Goal: Contribute content: Contribute content

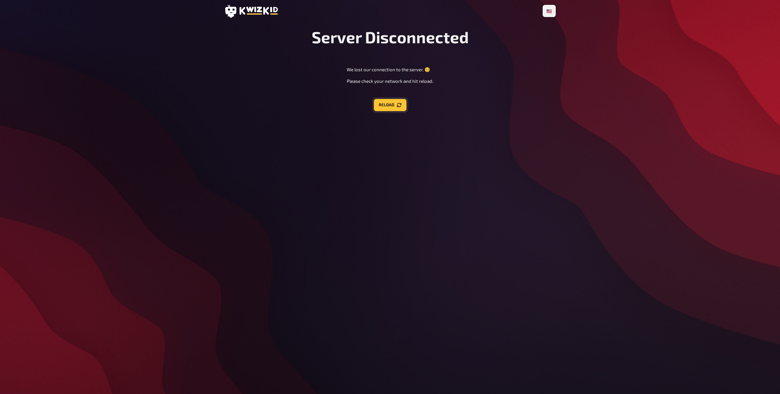
click at [389, 104] on button "Reload" at bounding box center [390, 105] width 33 height 12
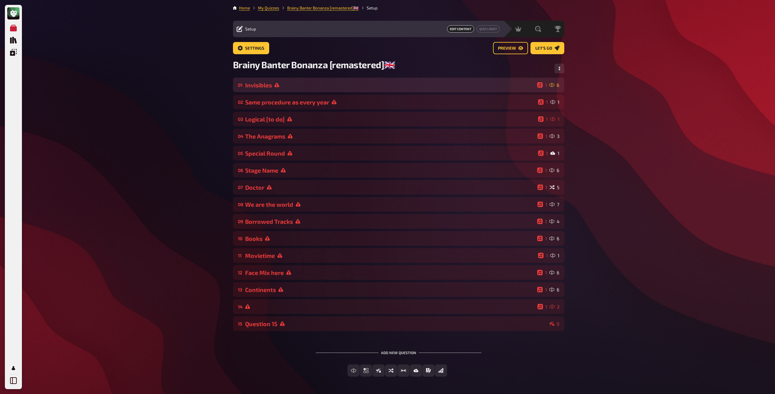
click at [326, 84] on div "Invisibles" at bounding box center [390, 85] width 290 height 7
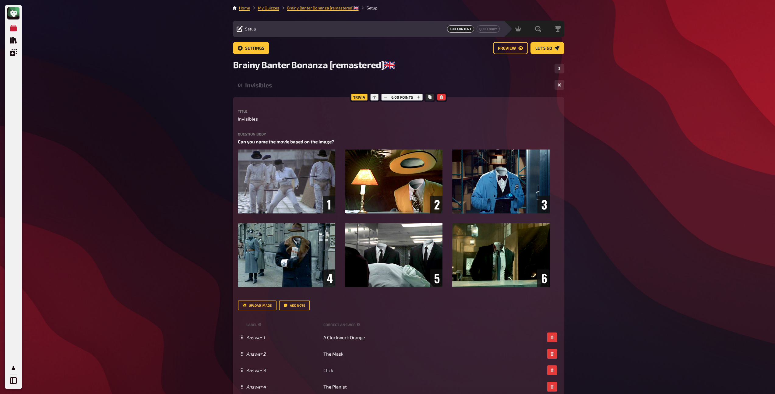
click at [260, 84] on div "Invisibles" at bounding box center [397, 85] width 305 height 7
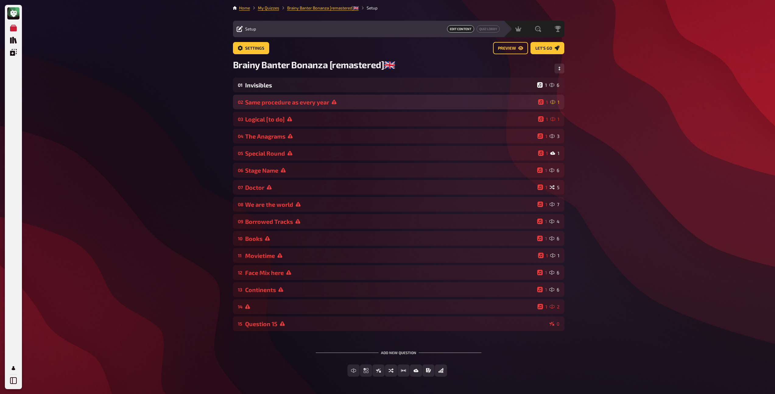
click at [261, 101] on div "Same procedure as every year" at bounding box center [390, 102] width 291 height 7
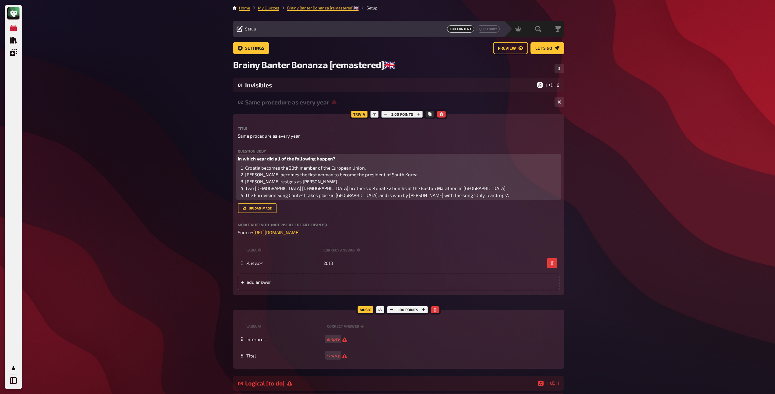
click at [268, 190] on span "Two Chechnya-born Islamist brothers detonate 2 bombs at the Boston Marathon in …" at bounding box center [375, 188] width 261 height 5
click at [313, 189] on span "Two Chechnya-born Islamist brothers detonate 2 bombs at the Boston Marathon in …" at bounding box center [375, 188] width 261 height 5
click at [390, 197] on span "The Eurovision Song Contest takes place in Sweden, and is won by Emmelie de For…" at bounding box center [377, 195] width 264 height 5
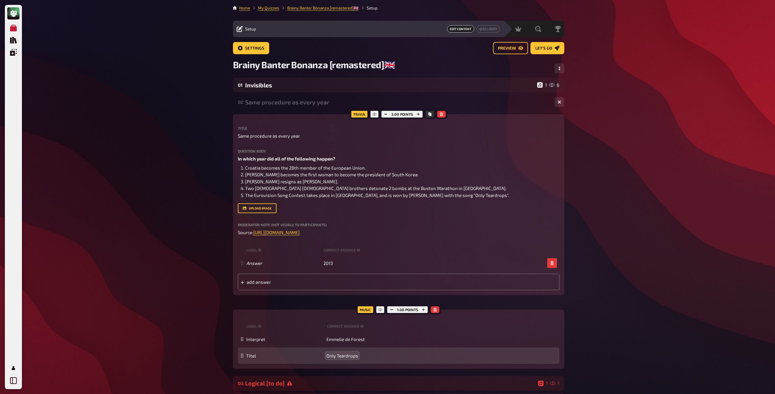
click at [311, 106] on div "02 Same procedure as every year 1 1" at bounding box center [398, 102] width 331 height 15
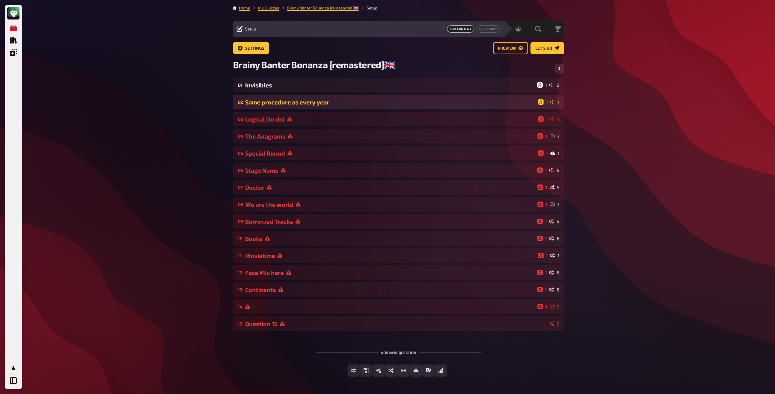
click at [305, 105] on div "Same procedure as every year" at bounding box center [390, 102] width 291 height 7
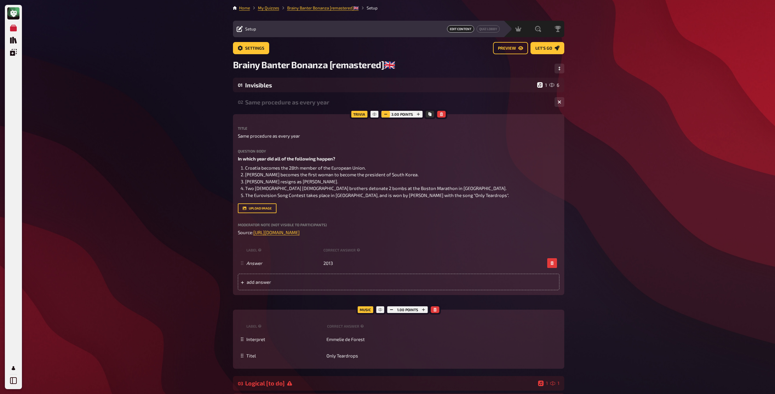
click at [386, 114] on icon "button" at bounding box center [386, 114] width 4 height 4
click at [297, 106] on div "02 Same procedure as every year 1 1" at bounding box center [398, 102] width 331 height 15
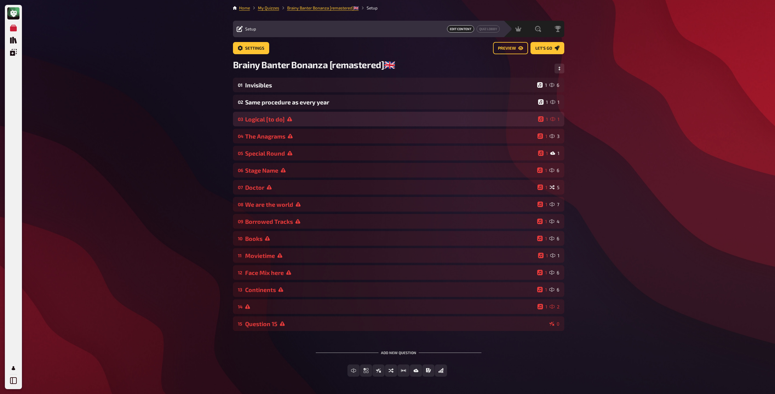
click at [279, 123] on div "03 Logical [to do] 1 1" at bounding box center [398, 119] width 331 height 15
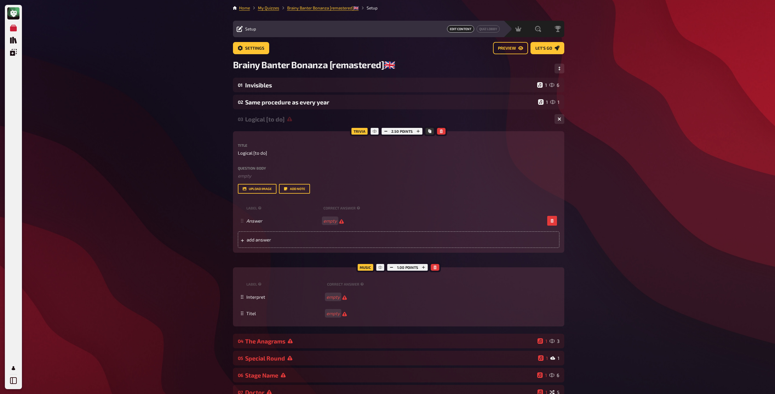
click at [267, 122] on div "Logical [to do]" at bounding box center [397, 119] width 305 height 7
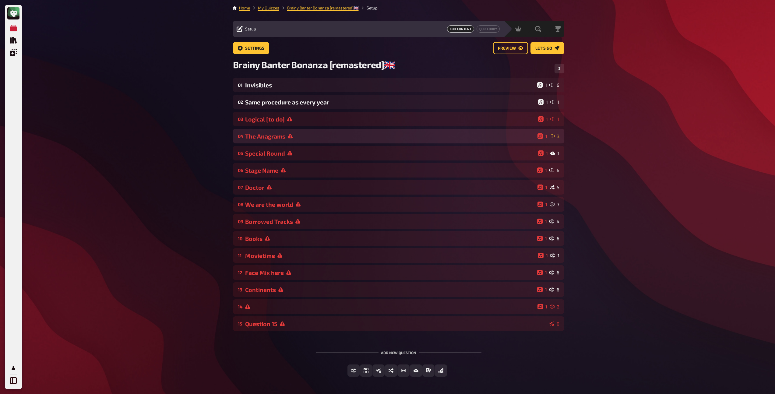
click at [266, 136] on div "The Anagrams" at bounding box center [390, 136] width 290 height 7
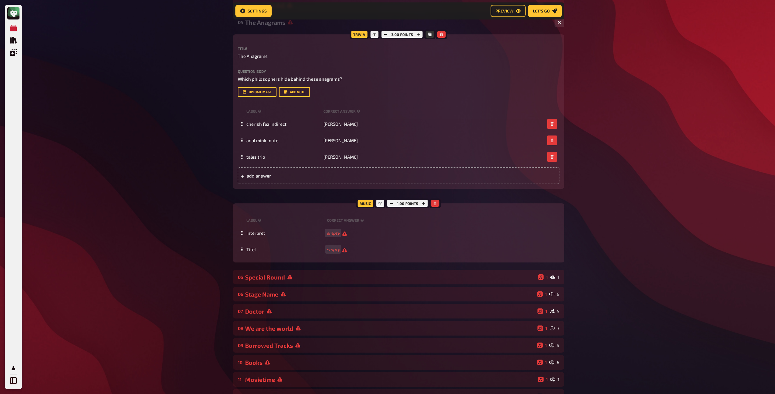
scroll to position [123, 0]
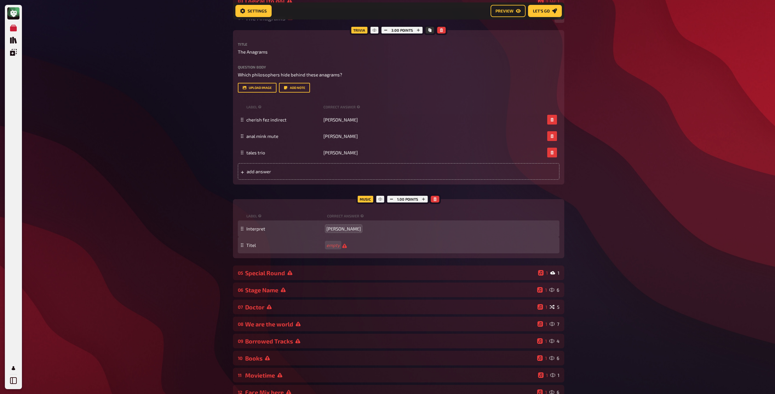
click at [336, 249] on div "Titel empty" at bounding box center [399, 245] width 322 height 16
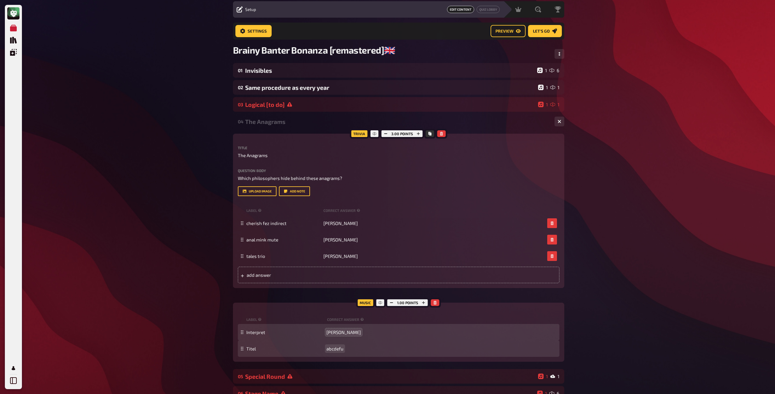
scroll to position [0, 0]
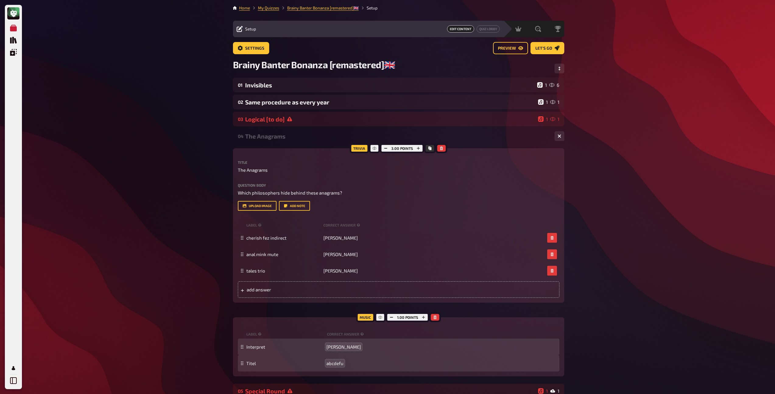
click at [276, 139] on div "The Anagrams" at bounding box center [397, 136] width 305 height 7
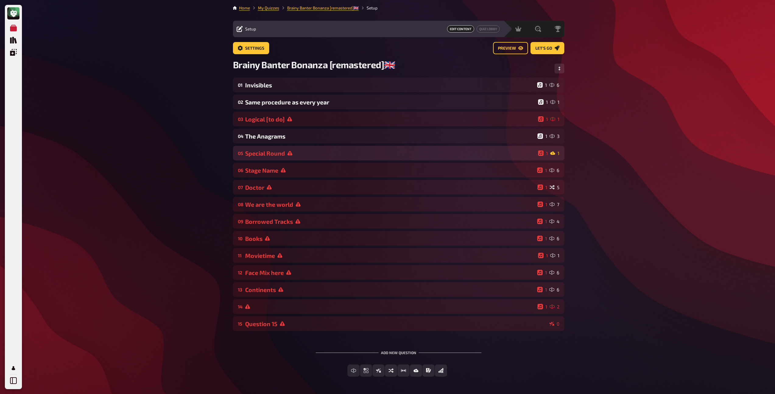
click at [275, 157] on div "Special Round" at bounding box center [390, 153] width 291 height 7
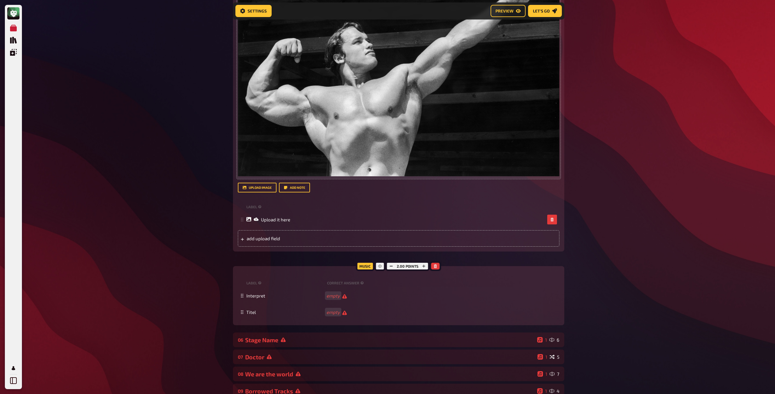
scroll to position [260, 0]
click at [394, 268] on button "button" at bounding box center [391, 266] width 9 height 7
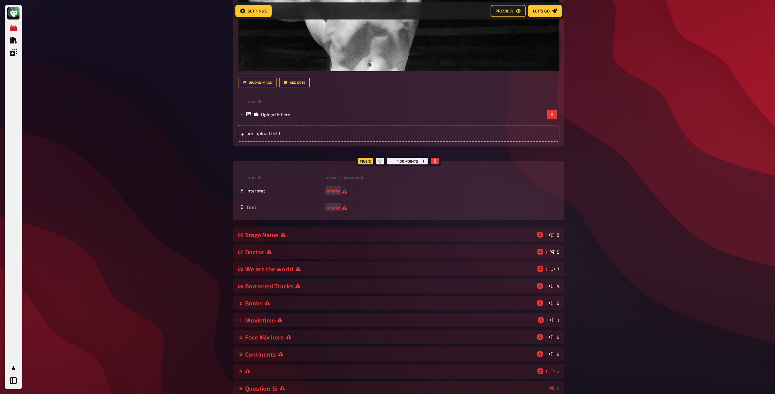
scroll to position [366, 0]
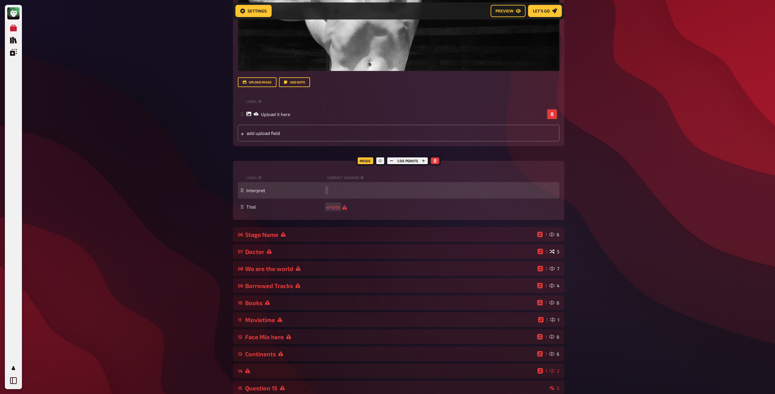
click at [331, 192] on div "Interpret" at bounding box center [401, 190] width 311 height 5
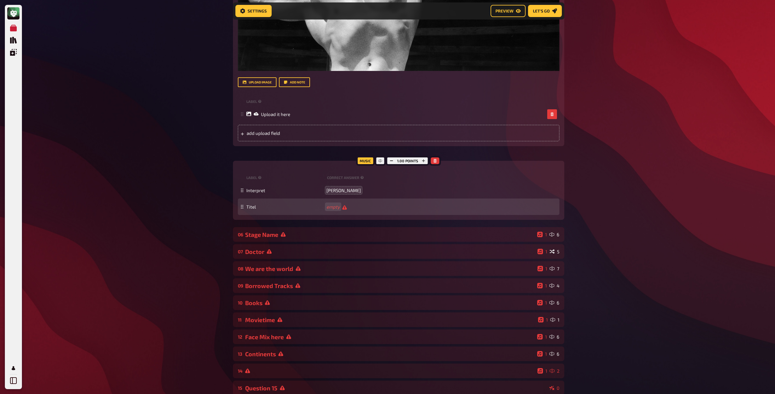
click at [342, 209] on span "empty" at bounding box center [337, 207] width 20 height 6
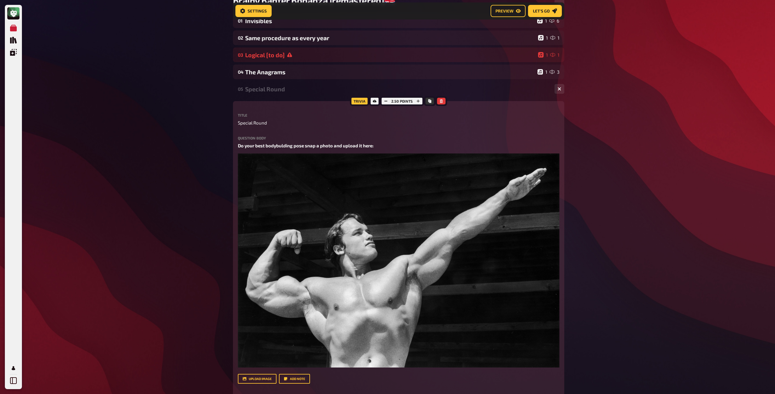
click at [286, 94] on div "05 Special Round 1 1" at bounding box center [398, 89] width 331 height 15
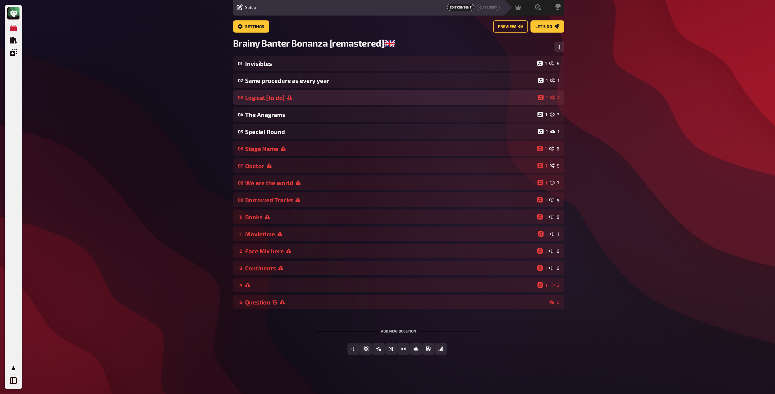
scroll to position [22, 0]
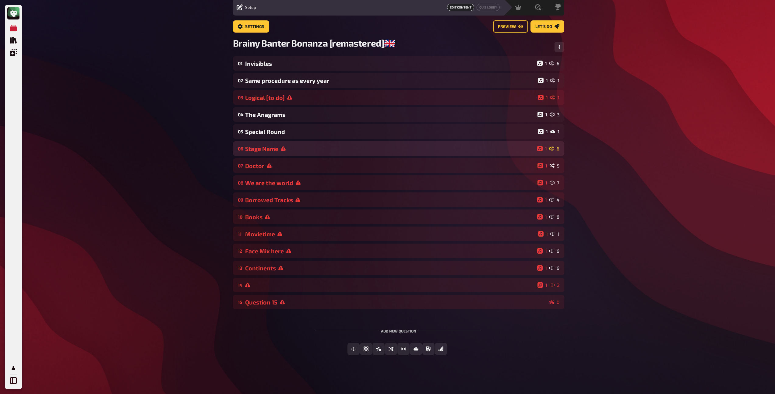
click at [300, 152] on div "Stage Name" at bounding box center [390, 148] width 290 height 7
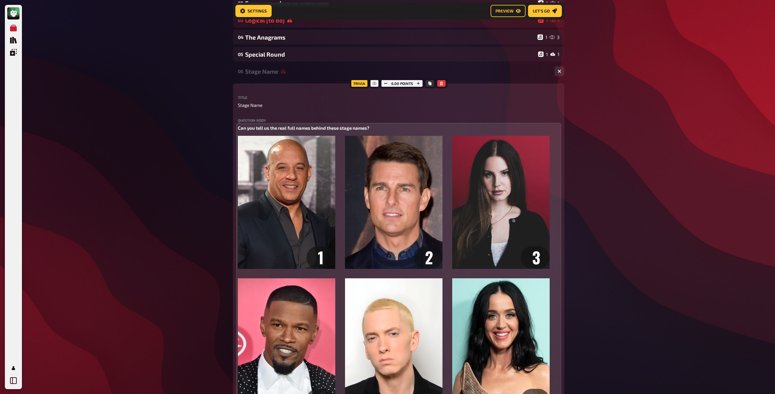
scroll to position [92, 0]
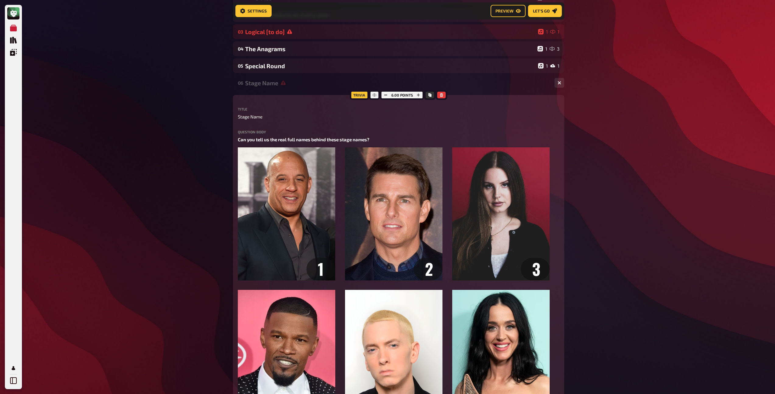
click at [264, 80] on div "Stage Name" at bounding box center [397, 83] width 305 height 7
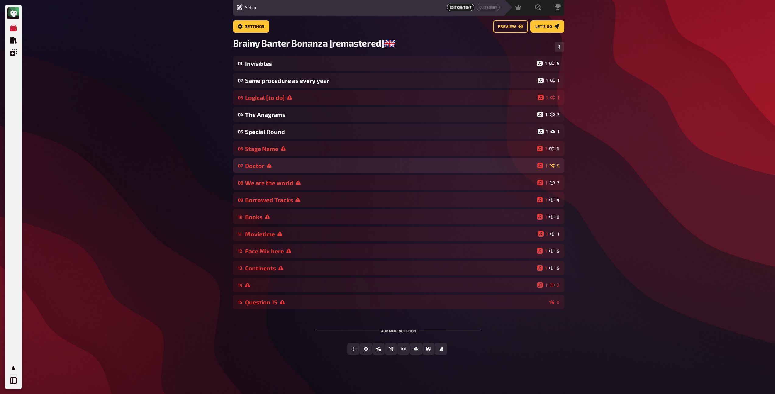
click at [274, 168] on div "Doctor" at bounding box center [390, 165] width 290 height 7
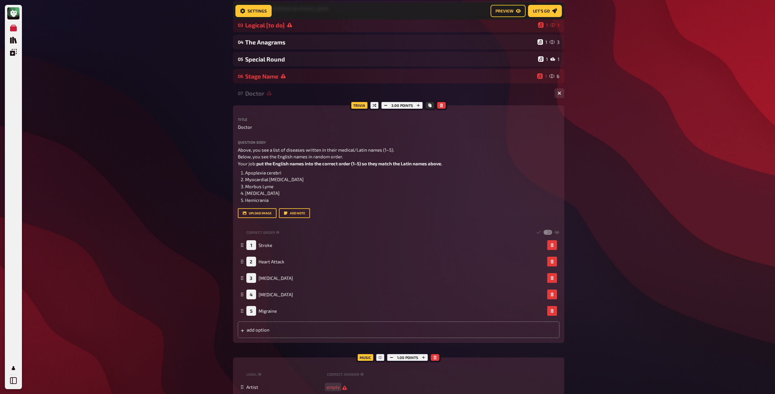
click at [260, 96] on div "Doctor" at bounding box center [397, 93] width 305 height 7
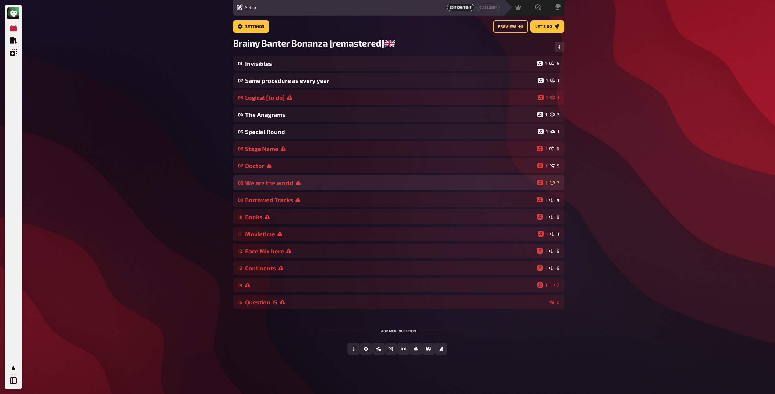
click at [274, 181] on div "We are the world" at bounding box center [390, 182] width 290 height 7
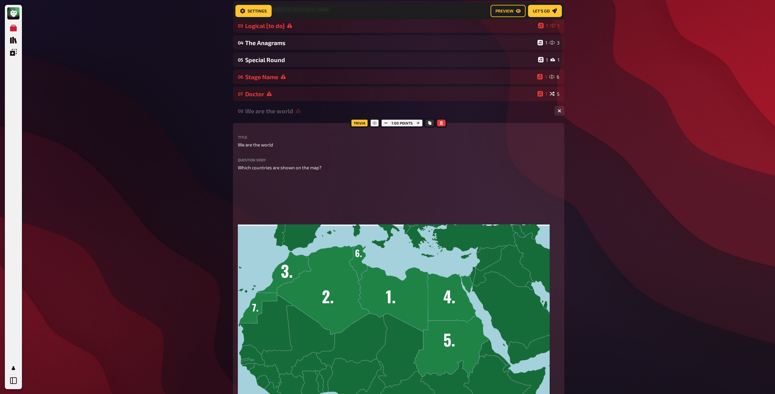
scroll to position [99, 0]
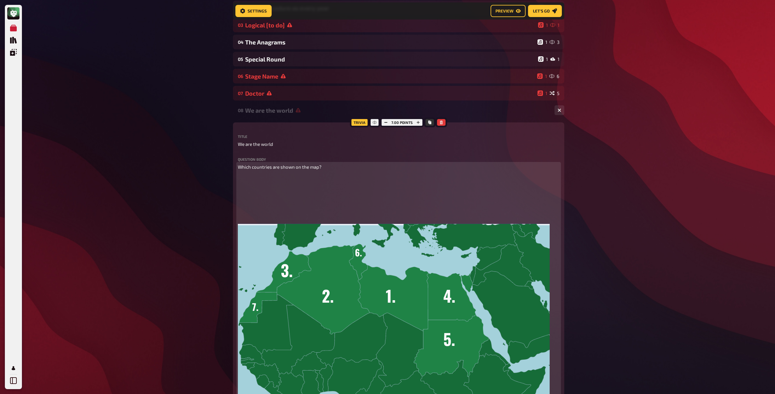
click at [277, 192] on img at bounding box center [394, 313] width 312 height 276
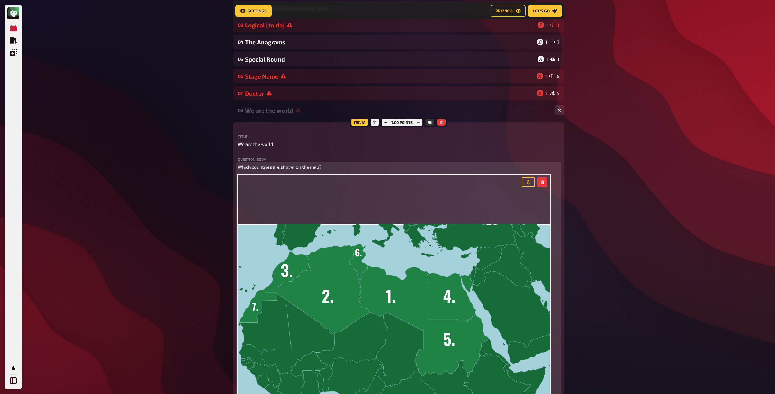
click at [279, 197] on img at bounding box center [394, 313] width 312 height 276
click at [278, 197] on img at bounding box center [394, 313] width 312 height 276
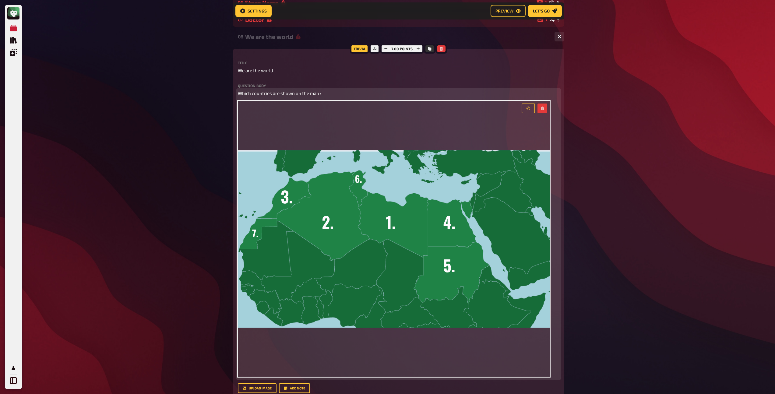
scroll to position [169, 0]
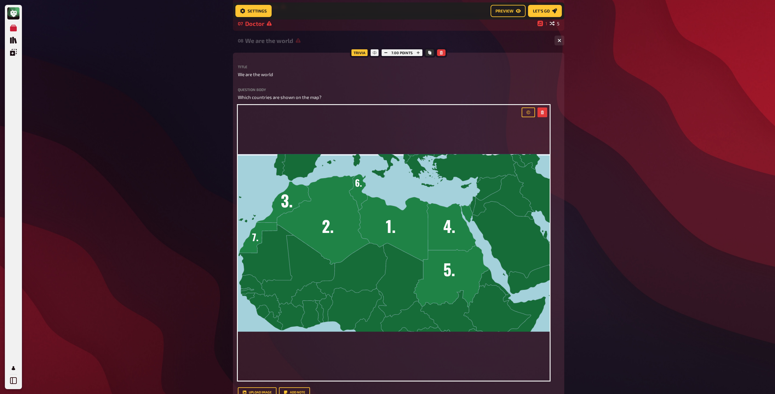
click at [168, 167] on div "Meine Quizze Quiz Sammlung Einblendungen Mein Konto Home My Quizzes Brainy Bant…" at bounding box center [387, 334] width 775 height 1006
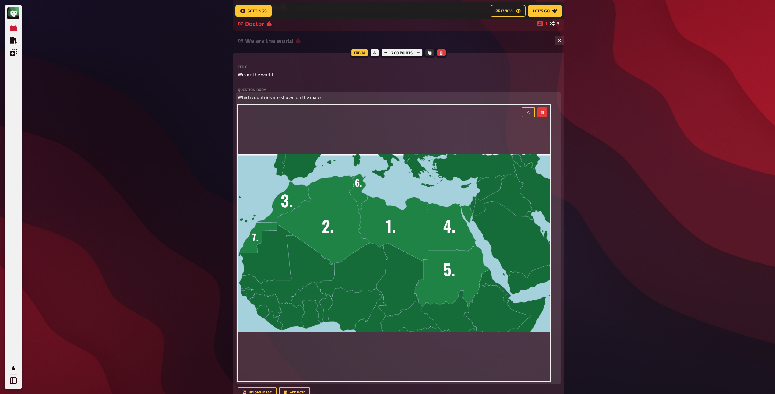
click at [244, 130] on img at bounding box center [394, 243] width 312 height 276
click at [501, 132] on img at bounding box center [394, 243] width 312 height 276
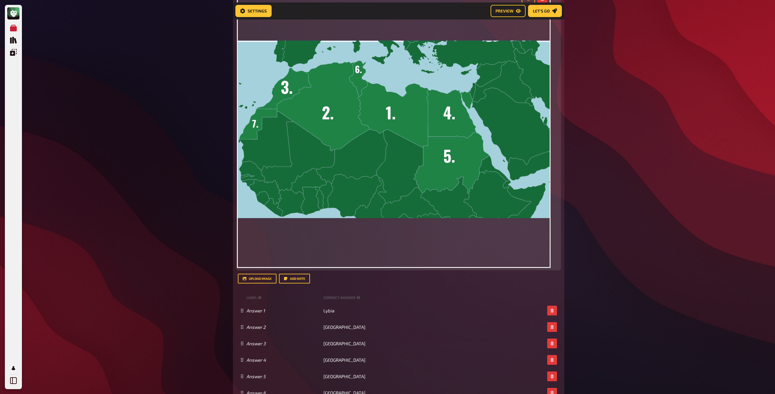
scroll to position [379, 0]
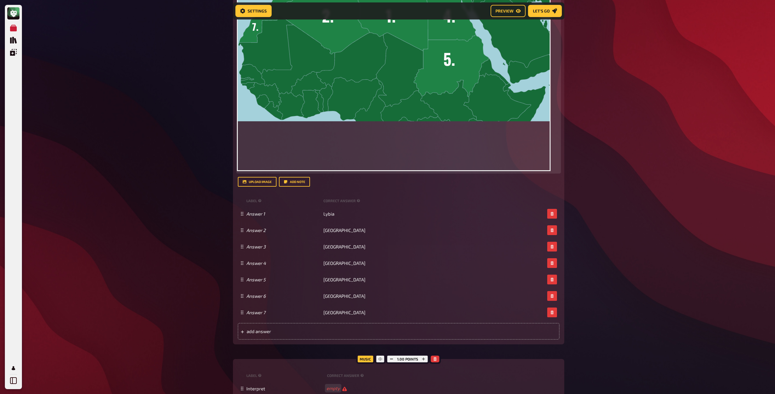
click at [316, 152] on img at bounding box center [394, 33] width 312 height 276
click at [559, 163] on div "Trivia 7.00 points Title We are the world Question body Which countries are sho…" at bounding box center [398, 93] width 331 height 502
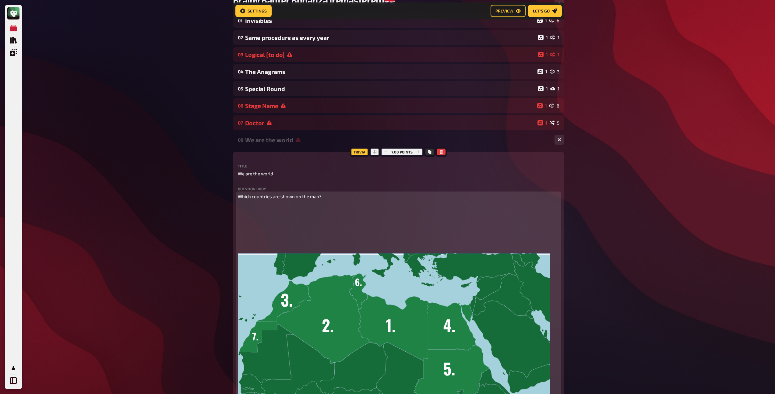
click at [359, 245] on img at bounding box center [394, 342] width 312 height 276
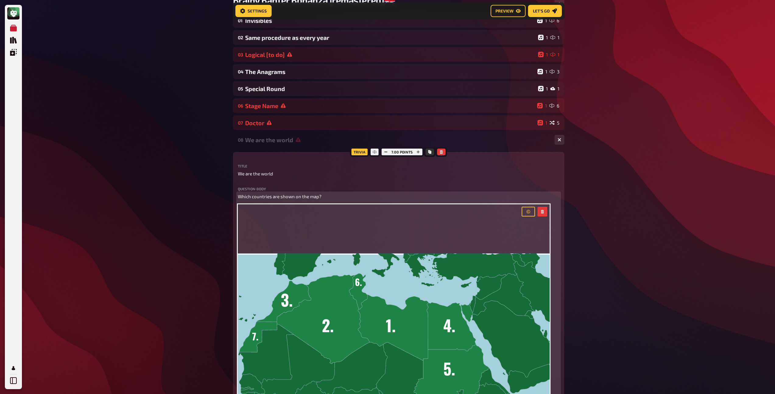
click at [319, 224] on img at bounding box center [394, 342] width 312 height 276
click at [335, 197] on p "Which countries are shown on the map?" at bounding box center [399, 196] width 322 height 7
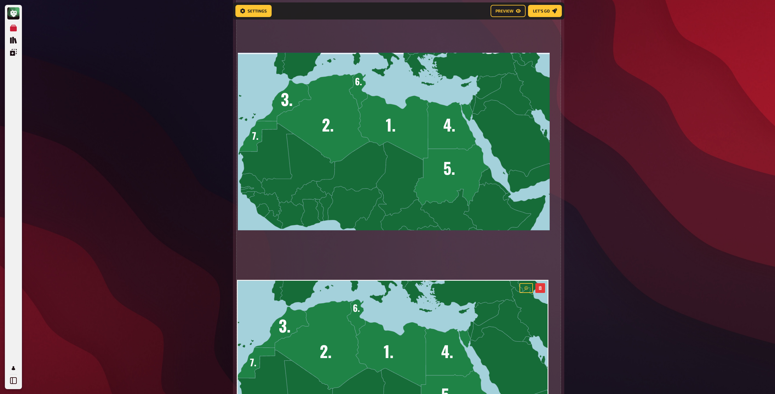
scroll to position [398, 0]
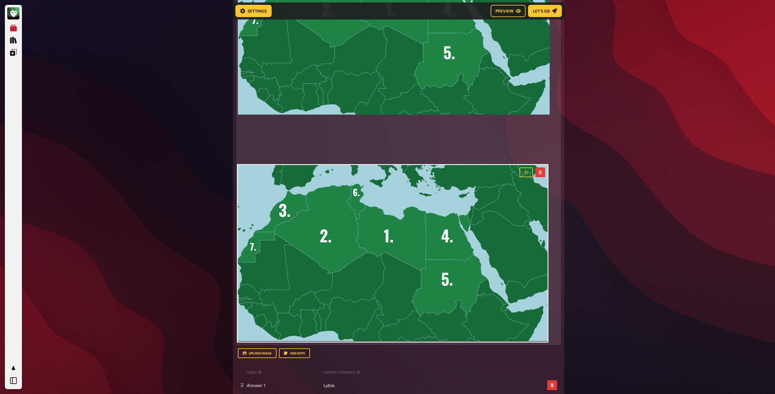
click at [283, 149] on img at bounding box center [394, 26] width 312 height 276
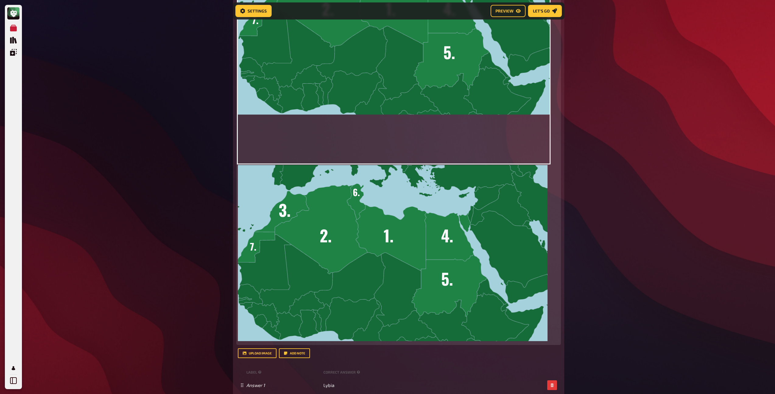
click at [283, 149] on img at bounding box center [394, 26] width 312 height 276
click at [279, 136] on img at bounding box center [394, 26] width 312 height 276
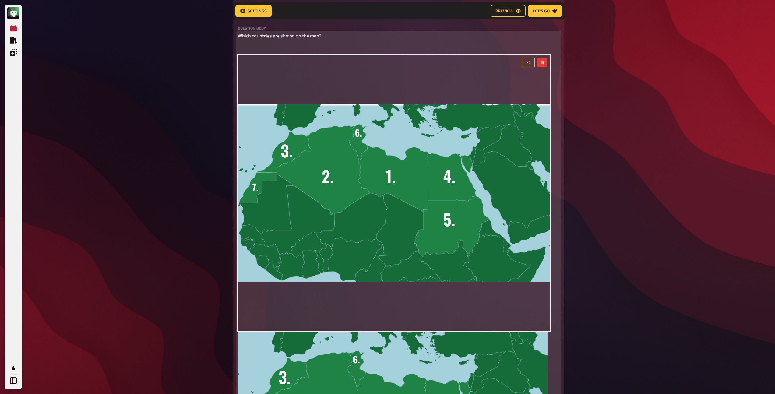
click at [310, 47] on p "﻿" at bounding box center [399, 47] width 322 height 7
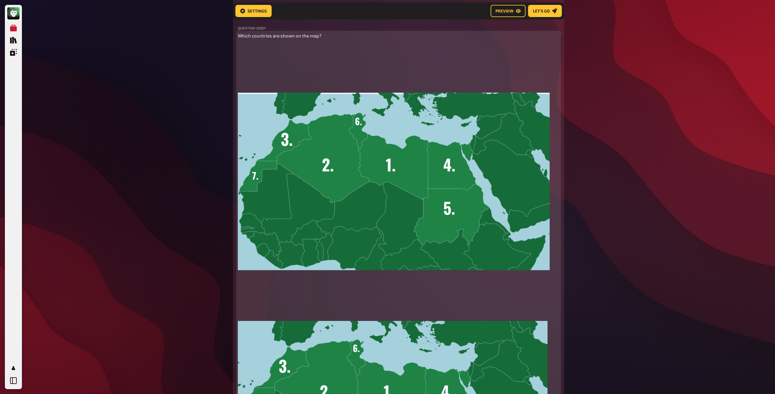
click at [304, 114] on img at bounding box center [394, 182] width 312 height 276
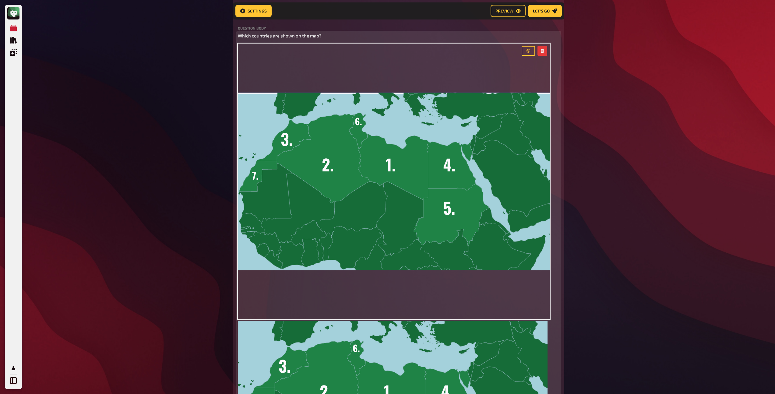
scroll to position [358, 0]
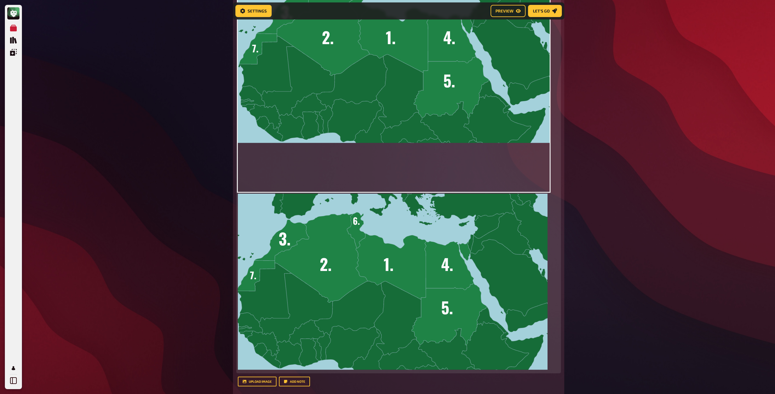
click at [381, 265] on img at bounding box center [393, 282] width 310 height 177
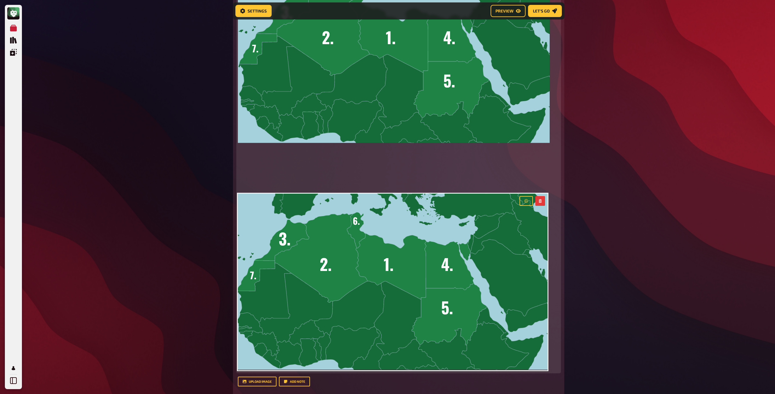
click at [378, 177] on img at bounding box center [394, 54] width 312 height 276
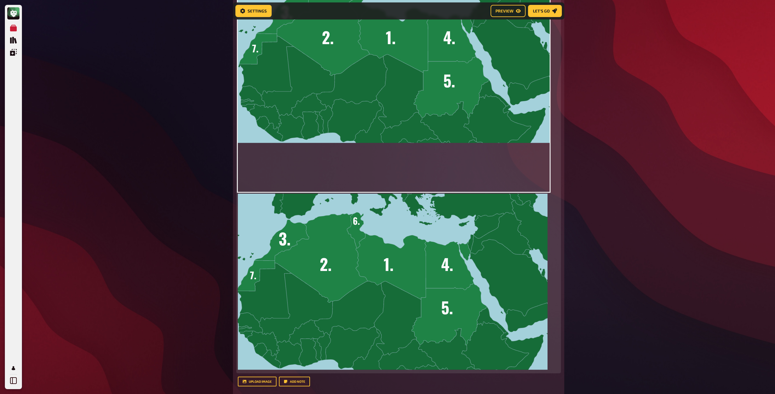
scroll to position [81, 0]
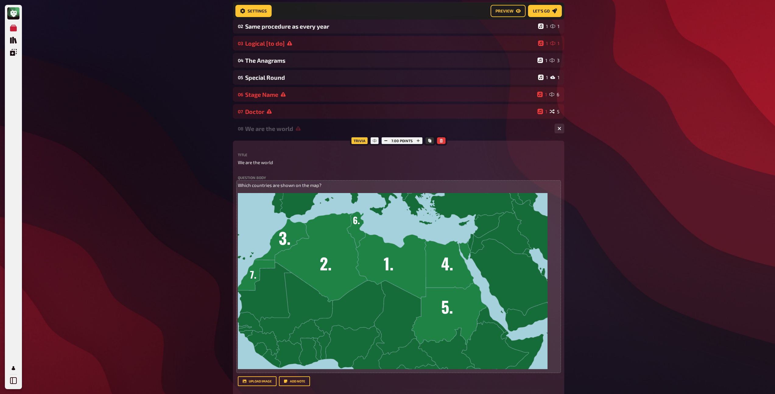
click at [278, 122] on div "08 We are the world 1 7" at bounding box center [398, 128] width 331 height 15
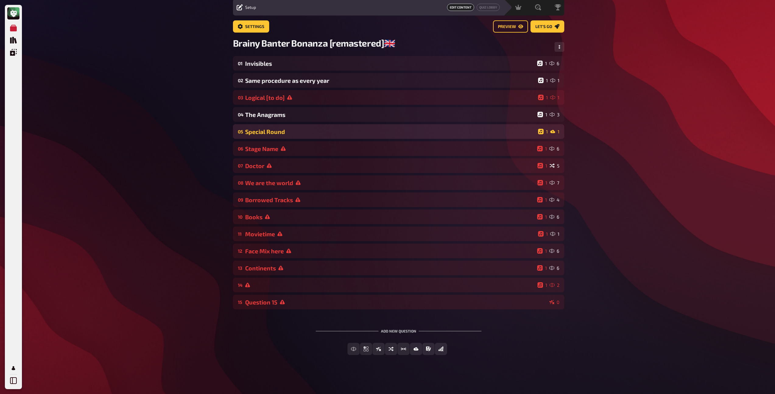
scroll to position [22, 0]
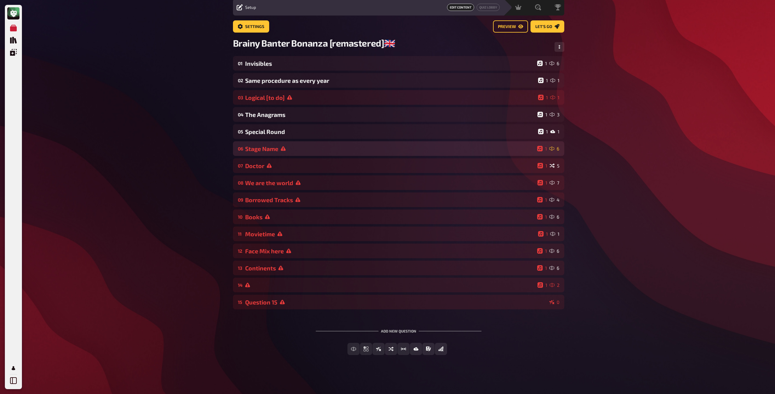
click at [269, 150] on div "Stage Name" at bounding box center [390, 148] width 290 height 7
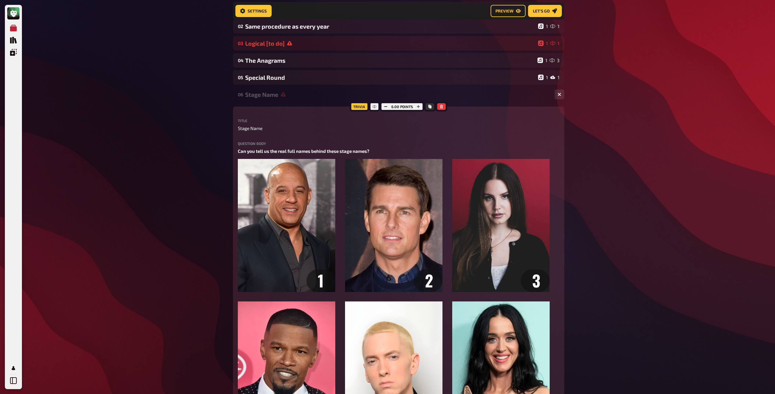
click at [270, 97] on div "Stage Name" at bounding box center [397, 94] width 305 height 7
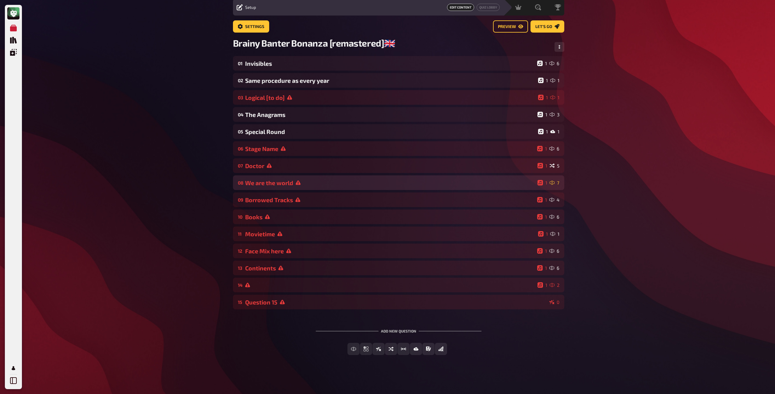
click at [266, 180] on div "We are the world" at bounding box center [390, 182] width 290 height 7
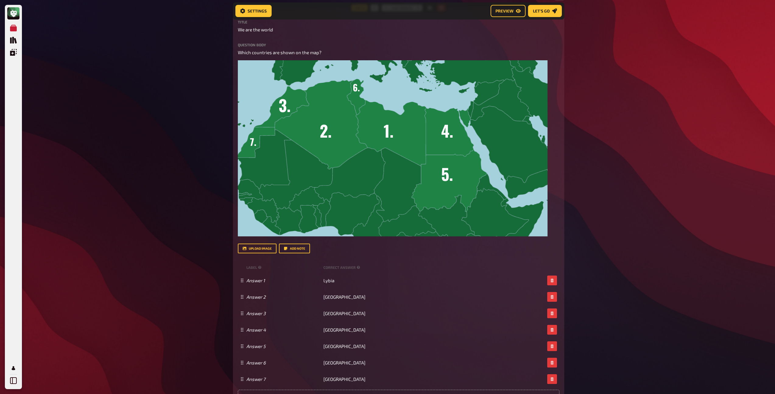
scroll to position [411, 0]
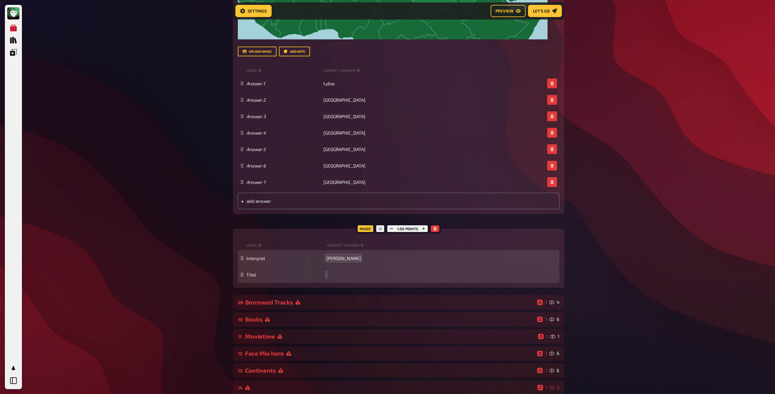
click at [336, 278] on div "Titel" at bounding box center [399, 275] width 322 height 16
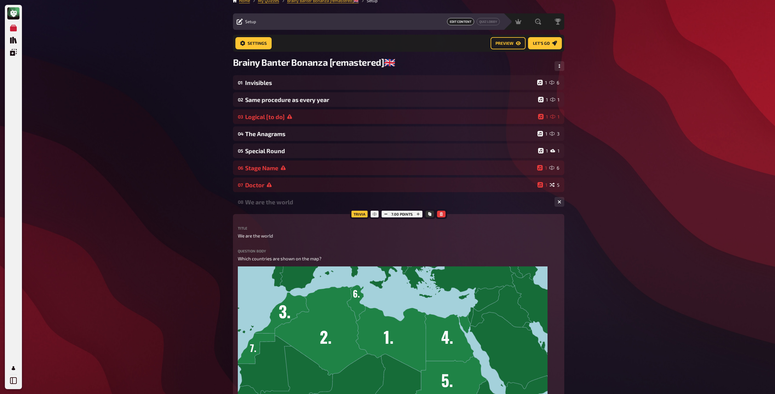
scroll to position [0, 0]
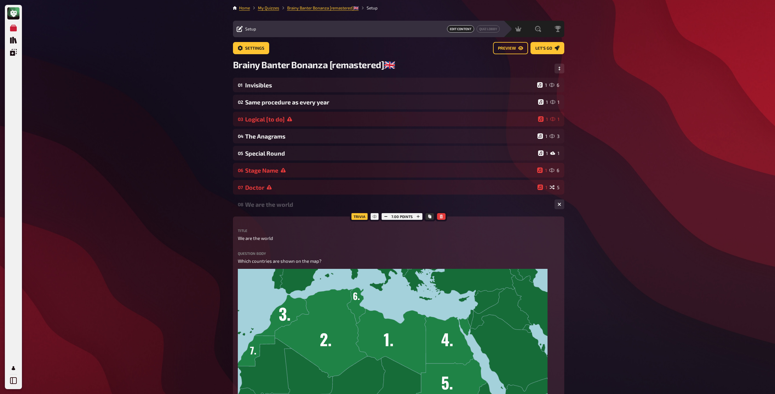
click at [269, 206] on div "We are the world" at bounding box center [397, 204] width 305 height 7
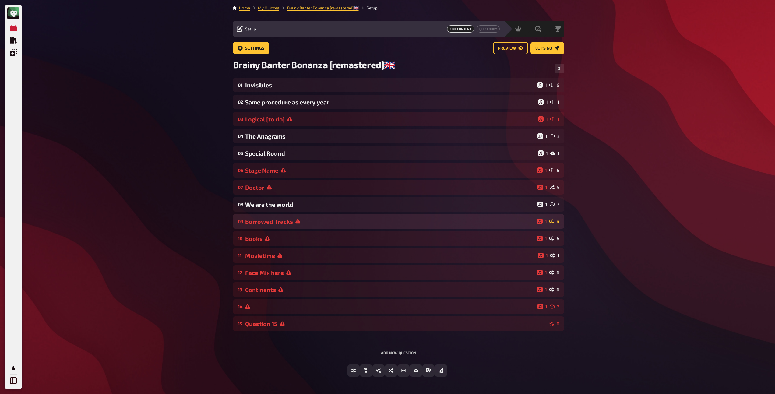
click at [269, 222] on div "Borrowed Tracks" at bounding box center [390, 221] width 290 height 7
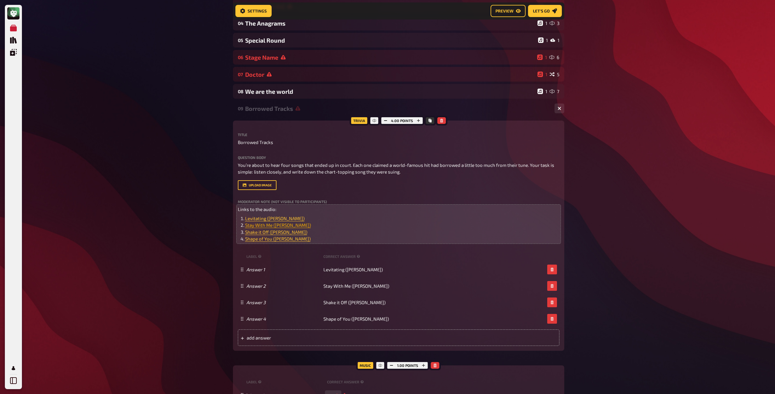
scroll to position [115, 0]
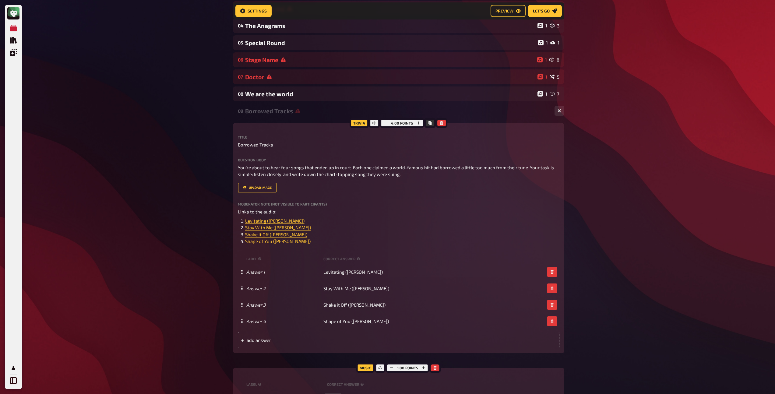
click at [279, 111] on div "Borrowed Tracks" at bounding box center [397, 111] width 305 height 7
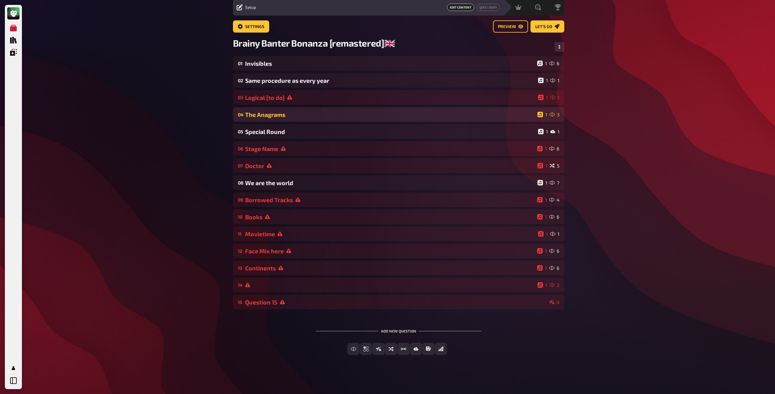
scroll to position [22, 0]
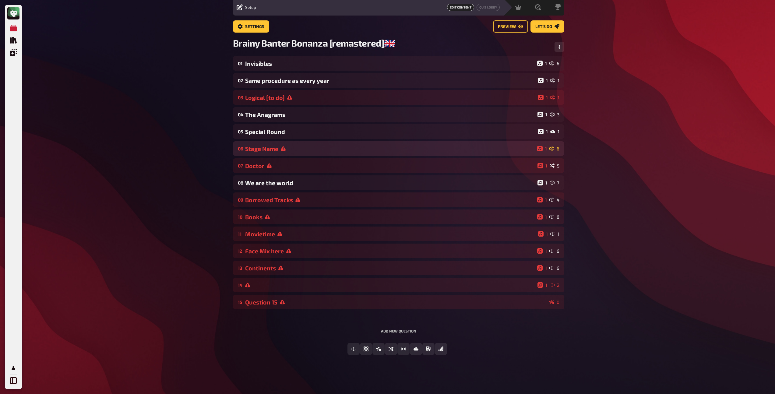
click at [269, 154] on div "06 Stage Name 1 6" at bounding box center [398, 148] width 331 height 15
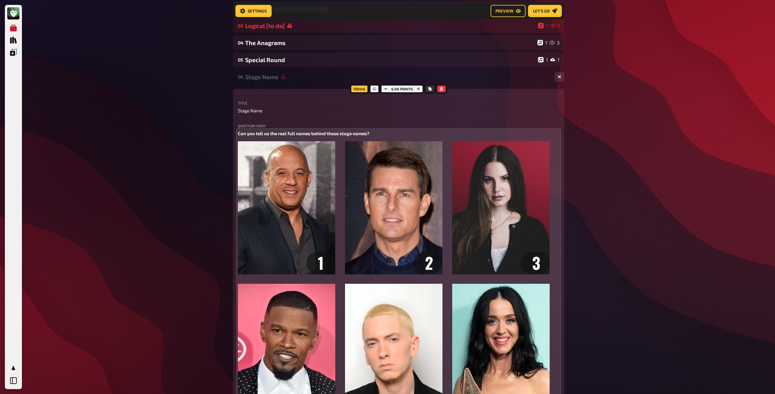
scroll to position [596, 0]
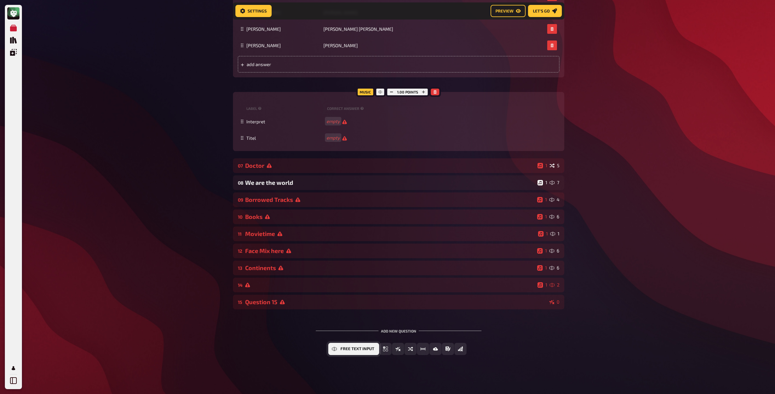
click at [355, 348] on span "Free Text Input" at bounding box center [358, 349] width 34 height 4
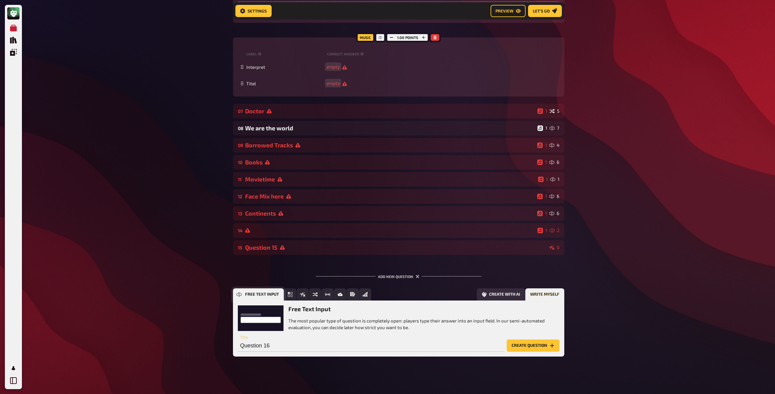
scroll to position [652, 0]
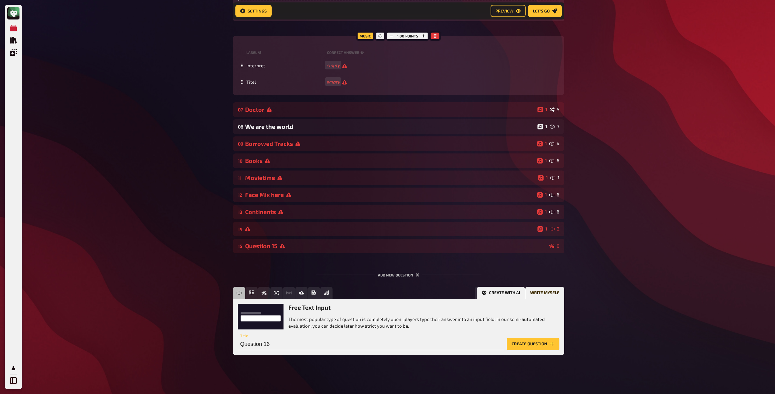
click at [508, 295] on button "Create with AI" at bounding box center [501, 293] width 48 height 12
click at [310, 343] on input "text" at bounding box center [360, 344] width 244 height 12
click at [501, 338] on button "Generate question" at bounding box center [530, 344] width 58 height 12
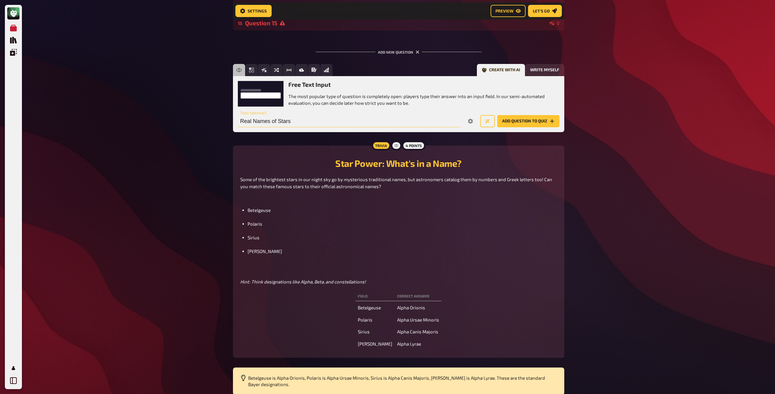
scroll to position [871, 0]
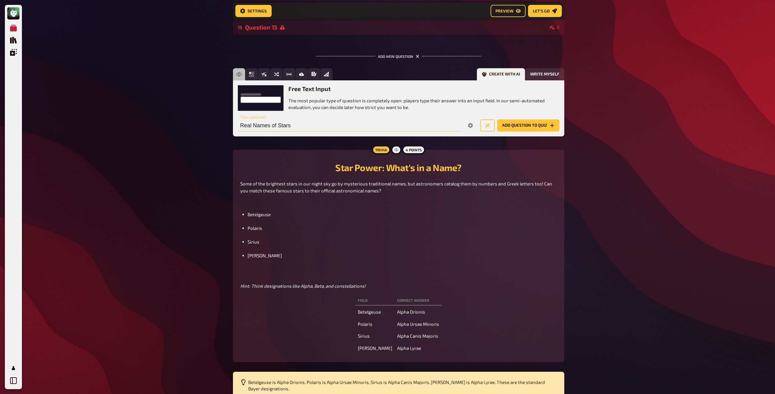
click at [282, 127] on input "Real Names of Stars" at bounding box center [349, 125] width 223 height 12
type input "Real Names of Celebrities"
click at [480, 119] on button "Generate new question" at bounding box center [487, 125] width 15 height 12
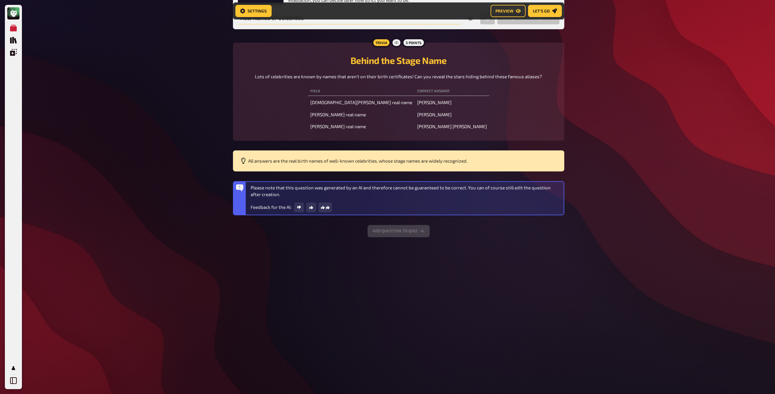
scroll to position [851, 0]
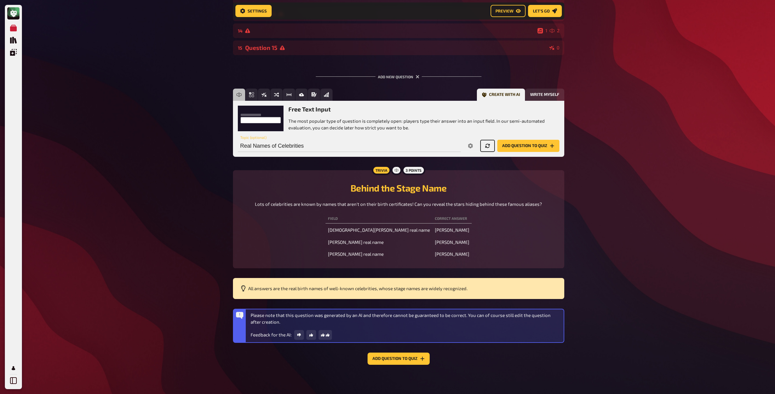
click at [489, 146] on button "Generate new question" at bounding box center [487, 146] width 15 height 12
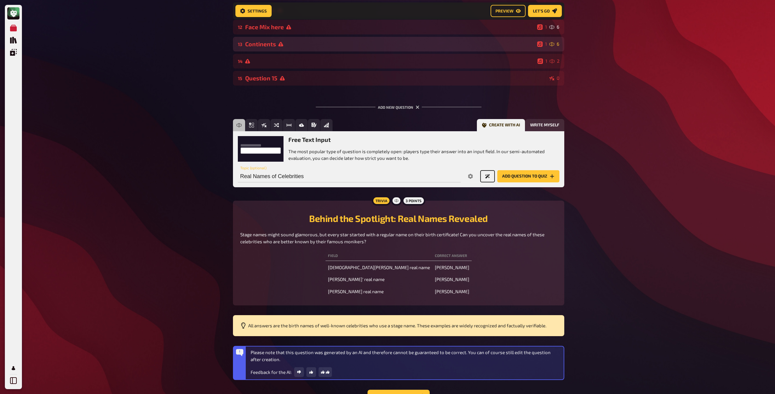
scroll to position [741, 0]
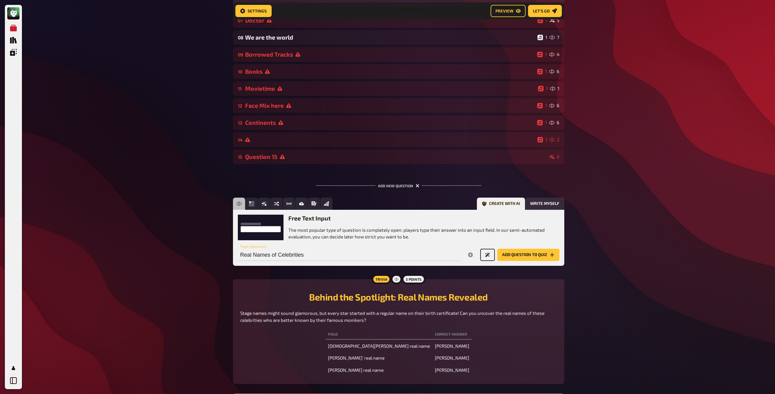
click at [417, 186] on icon "button" at bounding box center [418, 186] width 6 height 6
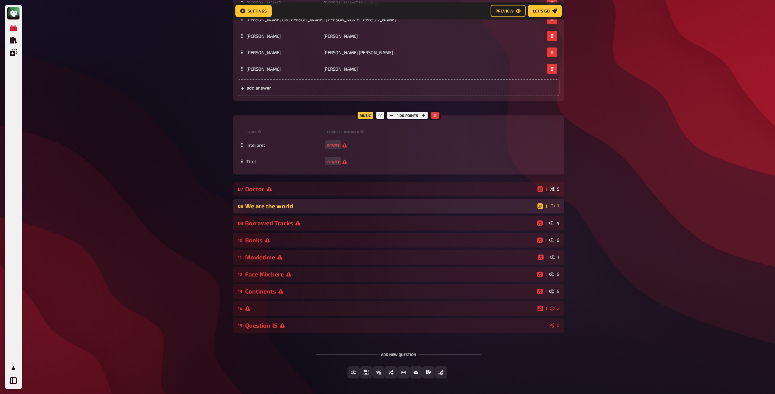
scroll to position [596, 0]
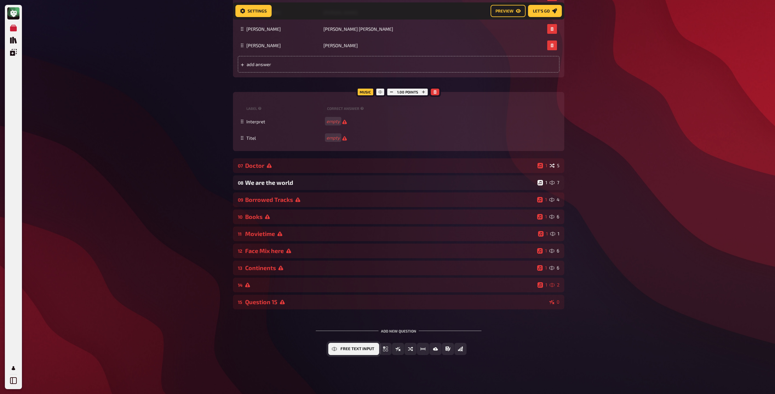
click at [336, 349] on icon "Free Text Input" at bounding box center [334, 349] width 5 height 5
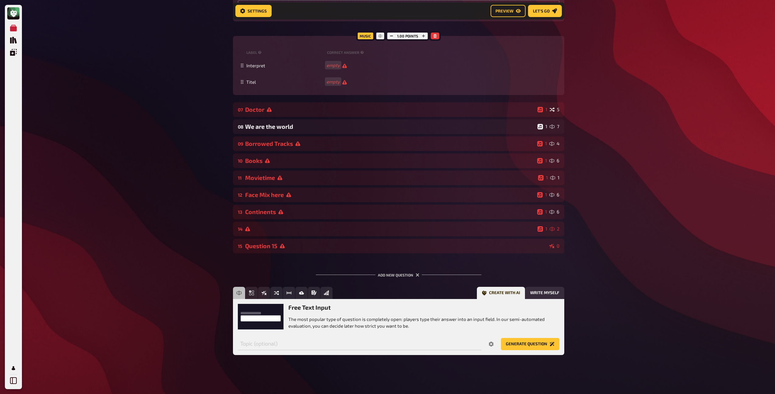
scroll to position [652, 0]
click at [279, 345] on input "text" at bounding box center [360, 344] width 244 height 12
click at [551, 290] on button "Write myself" at bounding box center [544, 293] width 39 height 12
click at [266, 346] on input "Question 16" at bounding box center [371, 344] width 267 height 12
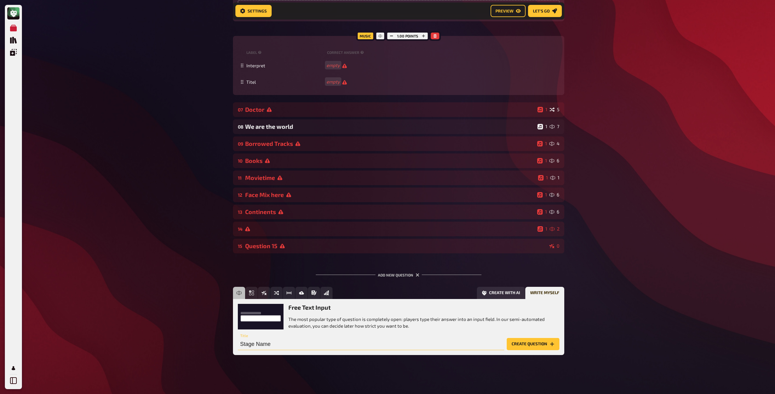
type input "Stage Name"
click at [538, 345] on button "Create question" at bounding box center [533, 344] width 53 height 12
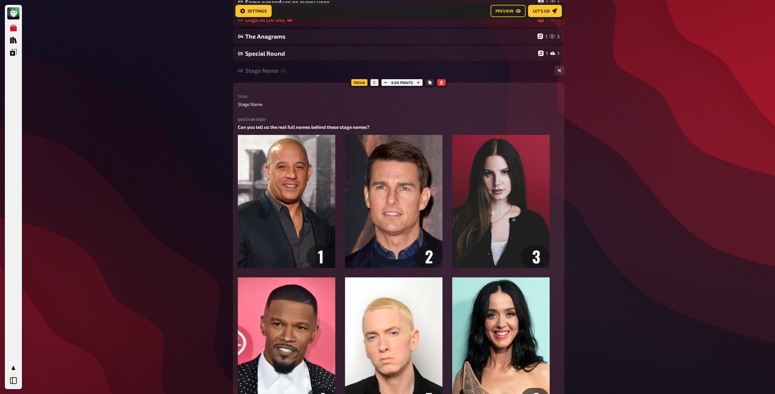
scroll to position [103, 0]
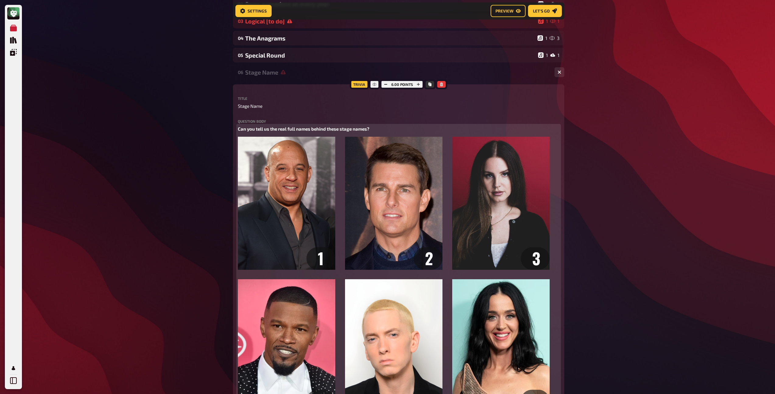
click at [373, 129] on p "Can you tell us the real full names behind these stage names?" at bounding box center [399, 128] width 322 height 7
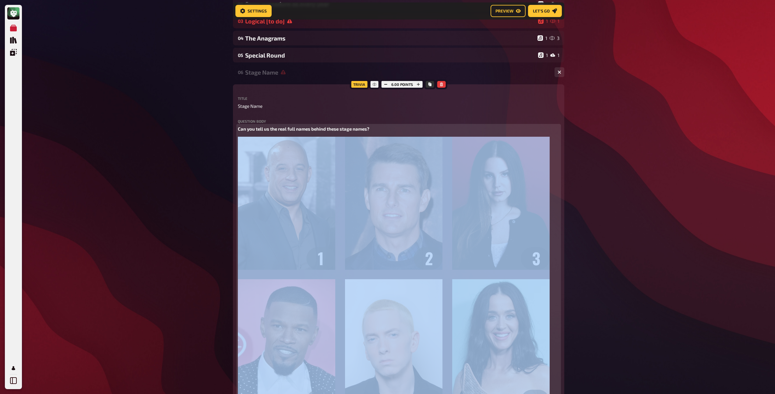
click at [373, 129] on p "Can you tell us the real full names behind these stage names?" at bounding box center [399, 128] width 322 height 7
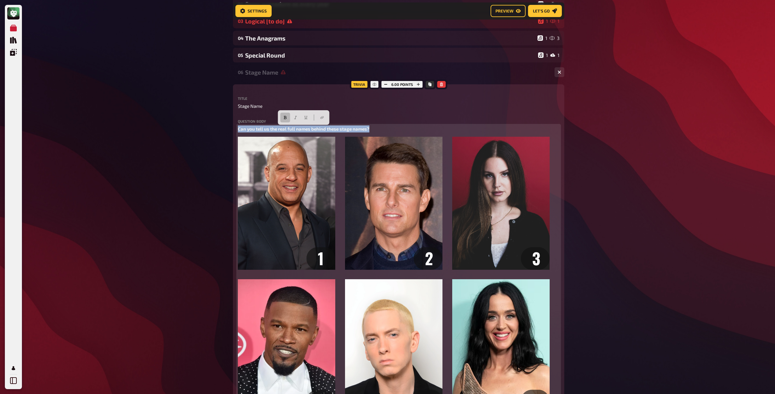
click at [373, 129] on p "Can you tell us the real full names behind these stage names?" at bounding box center [399, 128] width 322 height 7
copy span "Can you tell us the real full names behind these stage names?"
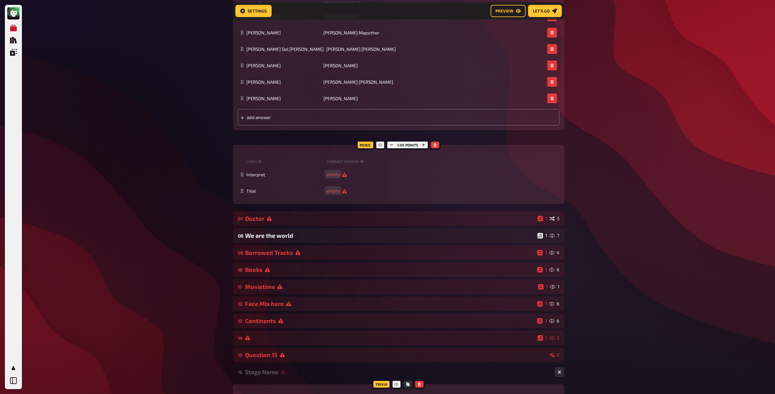
scroll to position [728, 0]
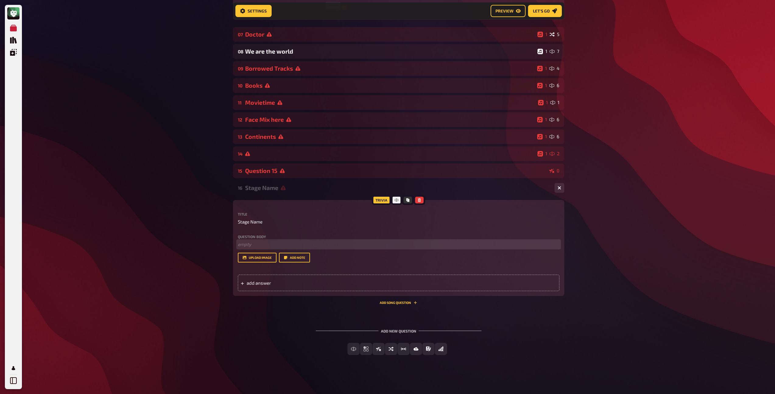
click at [256, 244] on p "﻿ empty" at bounding box center [399, 244] width 322 height 7
drag, startPoint x: 318, startPoint y: 244, endPoint x: 274, endPoint y: 243, distance: 43.9
click at [274, 243] on span "You can see a list of names that are the real names" at bounding box center [290, 244] width 105 height 5
click at [288, 244] on span "You can see a list of names that are the real names" at bounding box center [290, 244] width 105 height 5
drag, startPoint x: 279, startPoint y: 244, endPoint x: 311, endPoint y: 243, distance: 31.4
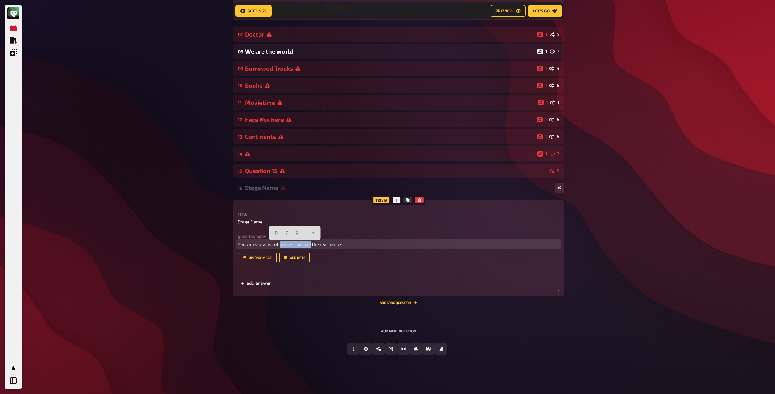
click at [311, 243] on span "You can see a list of names that are the real names" at bounding box center [290, 244] width 105 height 5
click at [255, 284] on span "add answer" at bounding box center [294, 282] width 95 height 5
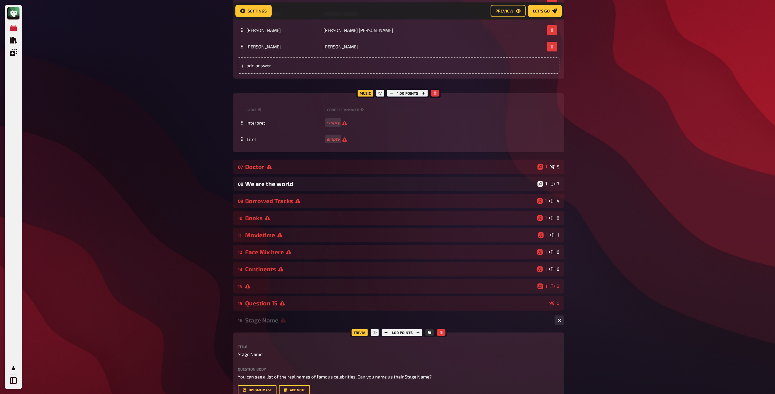
scroll to position [404, 0]
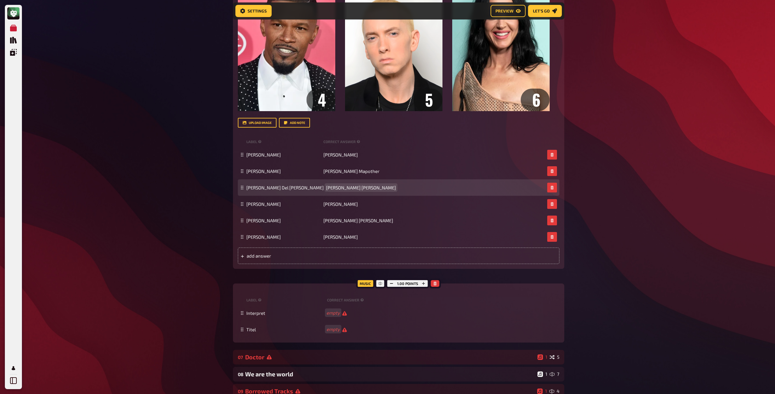
click at [344, 189] on span "Elizabeth Woolridge Grant" at bounding box center [361, 187] width 70 height 5
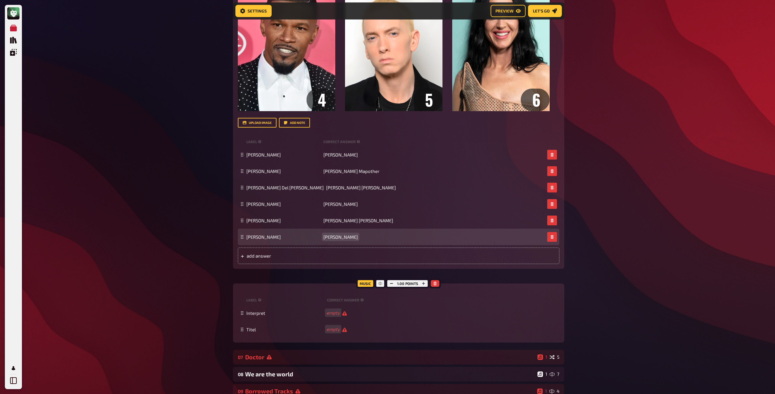
click at [343, 238] on span "Katheryn Elizabeth Hudson" at bounding box center [340, 236] width 34 height 5
copy span "Katheryn Elizabeth Hudson"
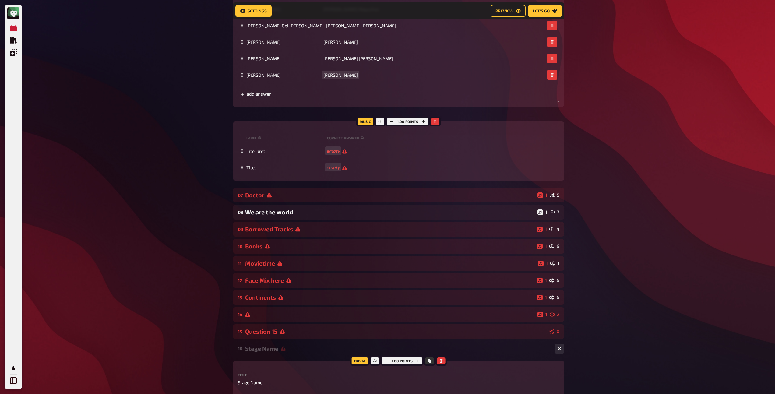
scroll to position [753, 0]
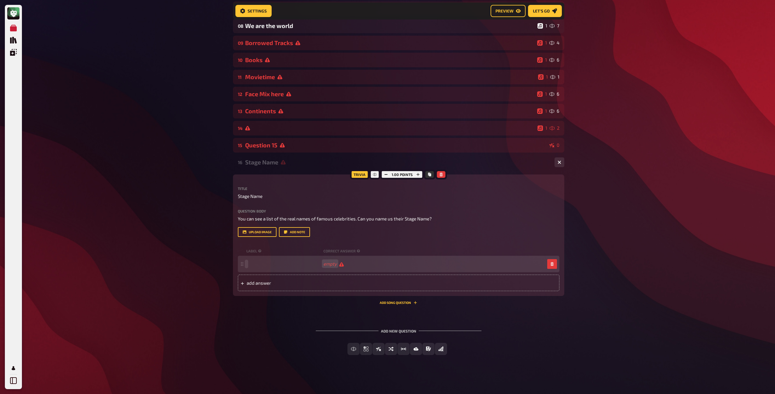
paste span
click at [266, 283] on span "add answer" at bounding box center [294, 282] width 95 height 5
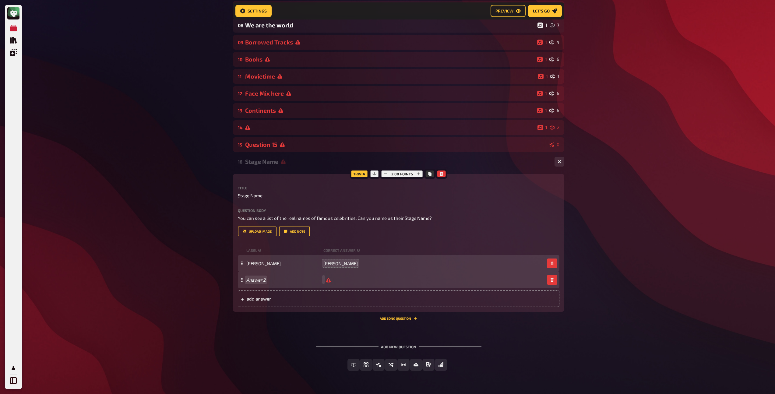
scroll to position [753, 0]
paste span
click at [261, 298] on span "add answer" at bounding box center [294, 298] width 95 height 5
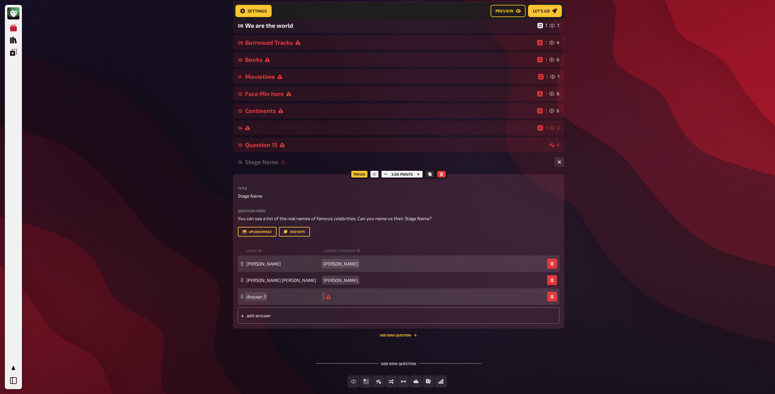
scroll to position [753, 0]
paste span
click at [262, 320] on div "add answer" at bounding box center [399, 316] width 322 height 16
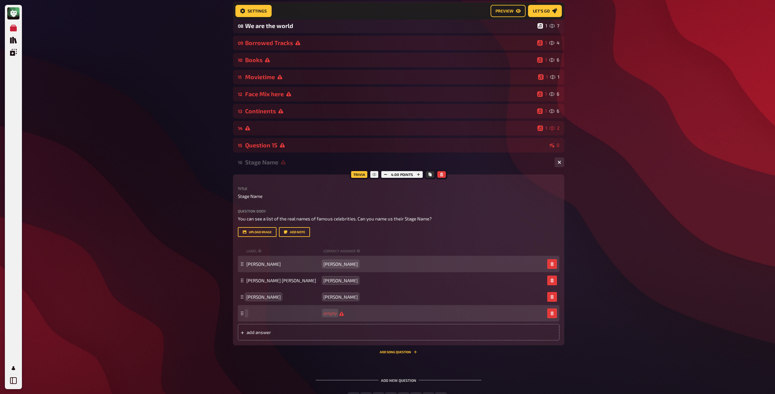
scroll to position [752, 0]
click at [259, 313] on span "Micheal Douglas" at bounding box center [263, 313] width 34 height 5
click at [258, 314] on span "Micheal Douglas" at bounding box center [263, 313] width 34 height 5
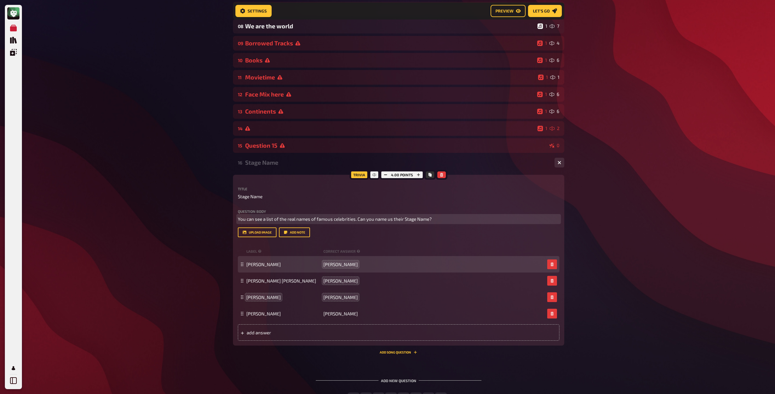
click at [435, 221] on p "You can see a list of the real names of famous celebrities. Can you name us the…" at bounding box center [399, 219] width 322 height 7
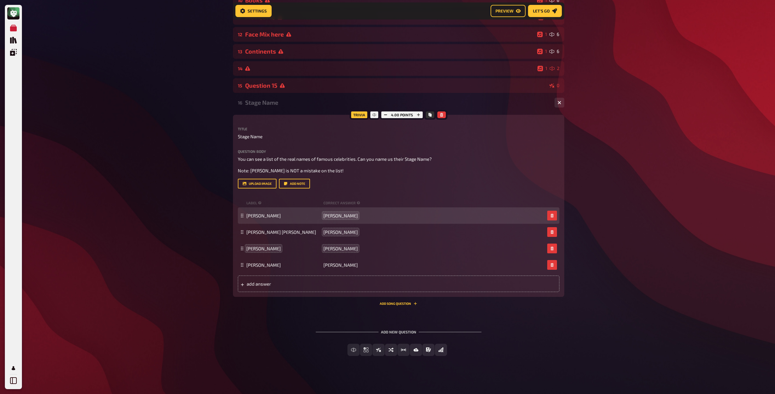
scroll to position [814, 0]
click at [394, 303] on button "Add Song question" at bounding box center [398, 303] width 37 height 4
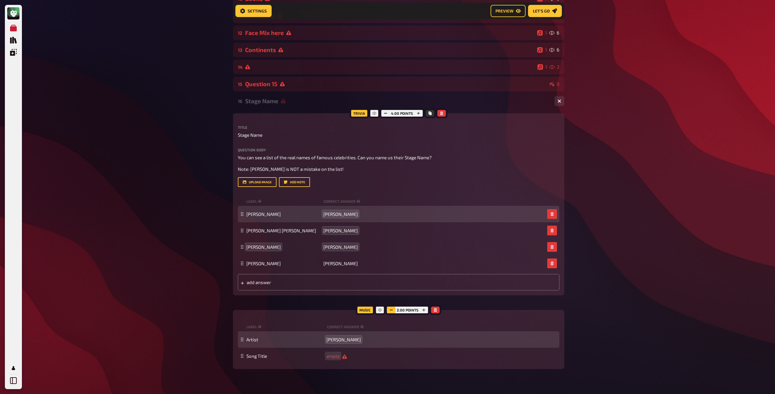
click at [391, 310] on rect "button" at bounding box center [391, 310] width 3 height 1
click at [278, 102] on div "Stage Name" at bounding box center [397, 100] width 305 height 7
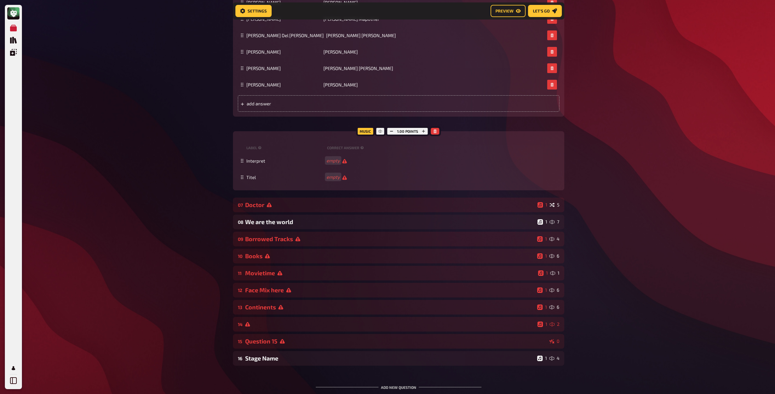
scroll to position [613, 0]
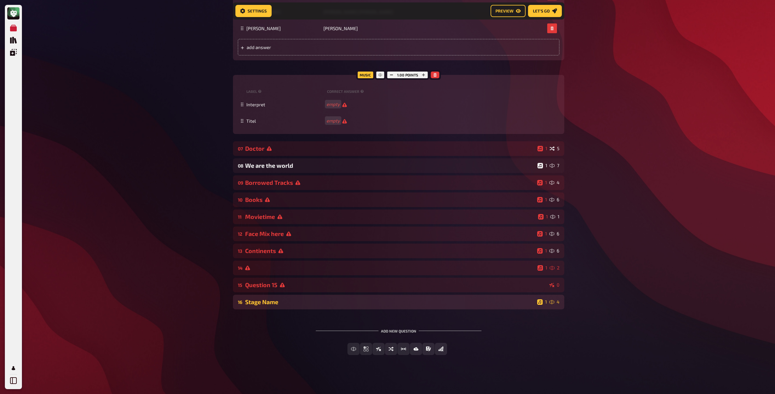
click at [363, 303] on div "Stage Name" at bounding box center [390, 302] width 290 height 7
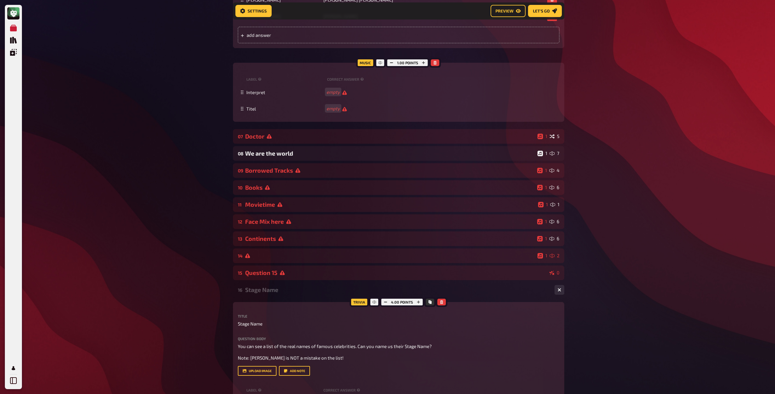
click at [307, 292] on div "Stage Name" at bounding box center [397, 289] width 305 height 7
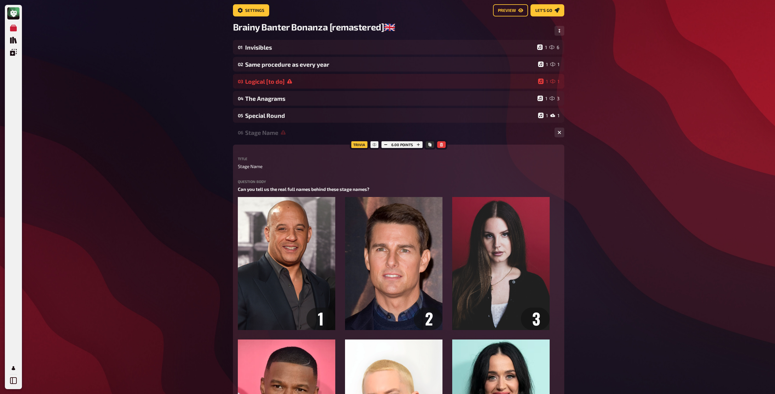
scroll to position [0, 0]
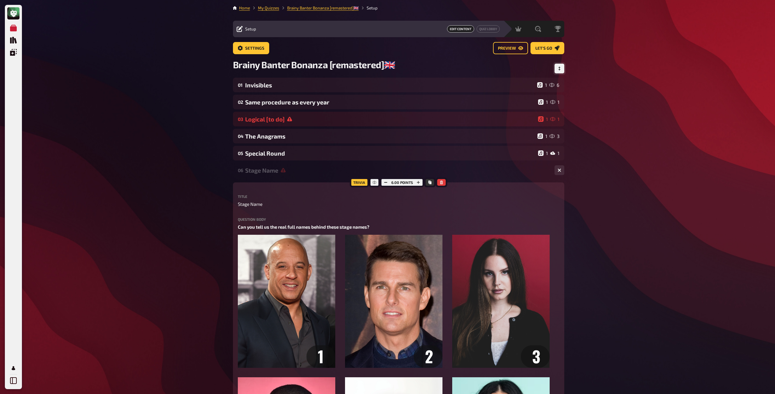
click at [559, 70] on icon "Change Order" at bounding box center [559, 69] width 2 height 4
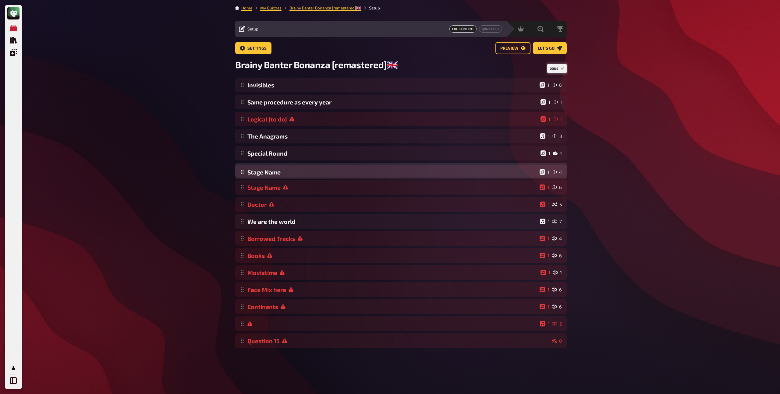
drag, startPoint x: 242, startPoint y: 345, endPoint x: 248, endPoint y: 176, distance: 169.5
click at [248, 176] on div "Invisibles 1 6 Same procedure as every year 1 1 Logical [to do] 1 1 The Anagram…" at bounding box center [400, 213] width 331 height 270
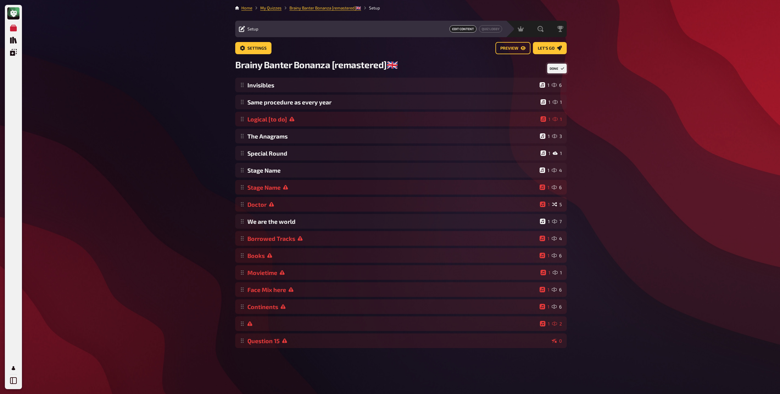
click at [556, 66] on button "Done" at bounding box center [556, 69] width 19 height 10
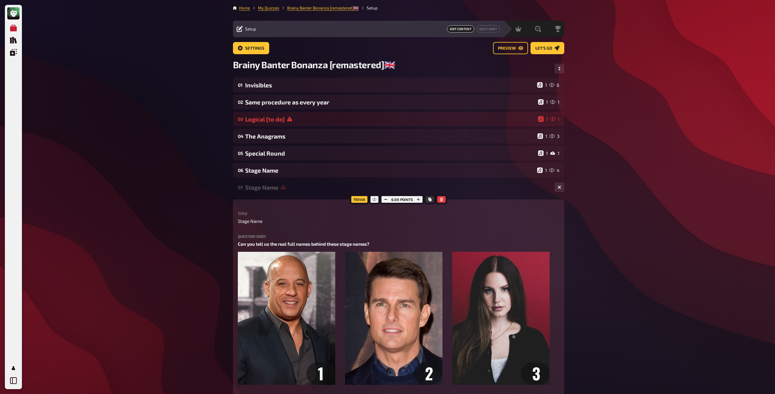
click at [267, 189] on div "Stage Name" at bounding box center [397, 187] width 305 height 7
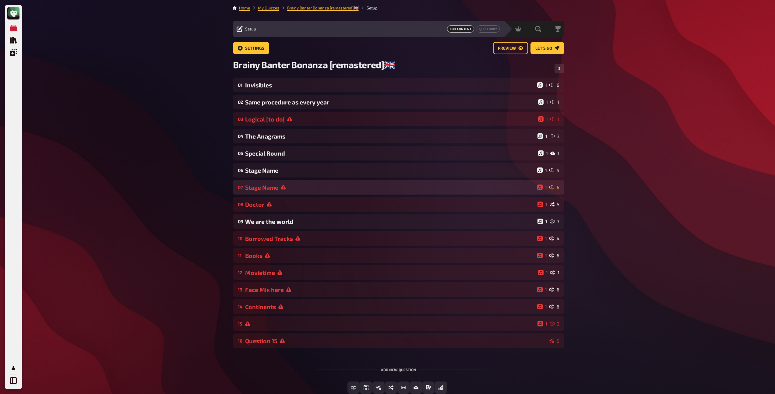
click at [279, 188] on div "Stage Name" at bounding box center [390, 187] width 290 height 7
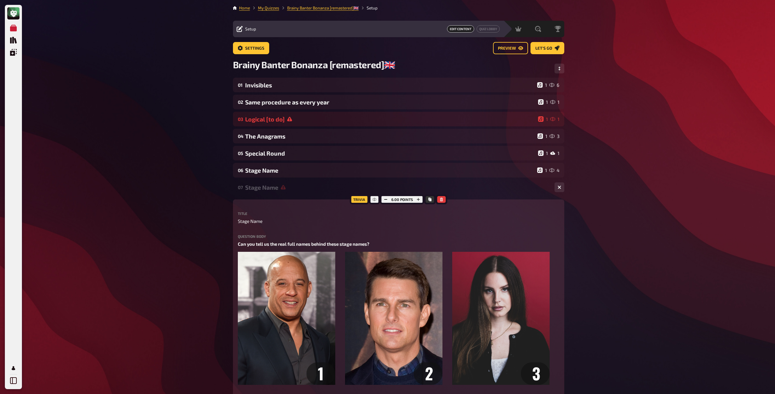
click at [256, 189] on div "Stage Name" at bounding box center [397, 187] width 305 height 7
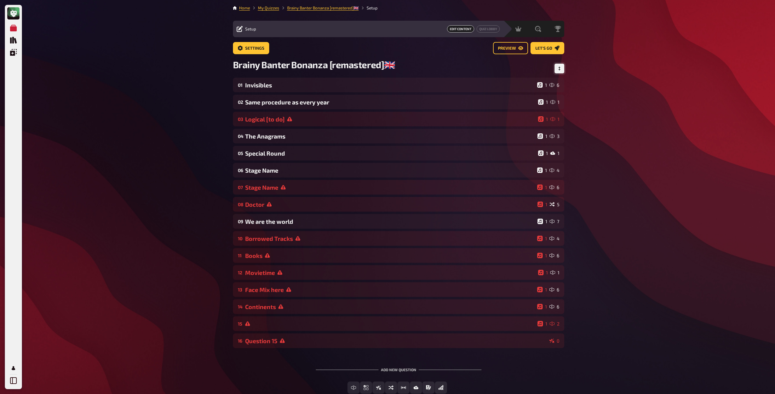
click at [561, 66] on button "Change Order" at bounding box center [560, 69] width 10 height 10
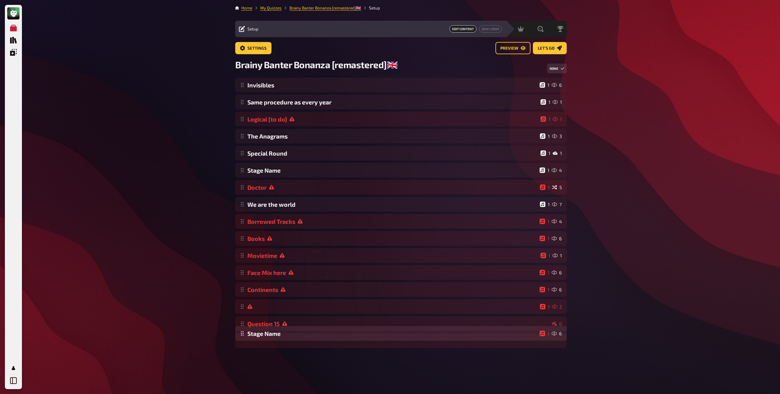
drag, startPoint x: 243, startPoint y: 189, endPoint x: 248, endPoint y: 334, distance: 145.7
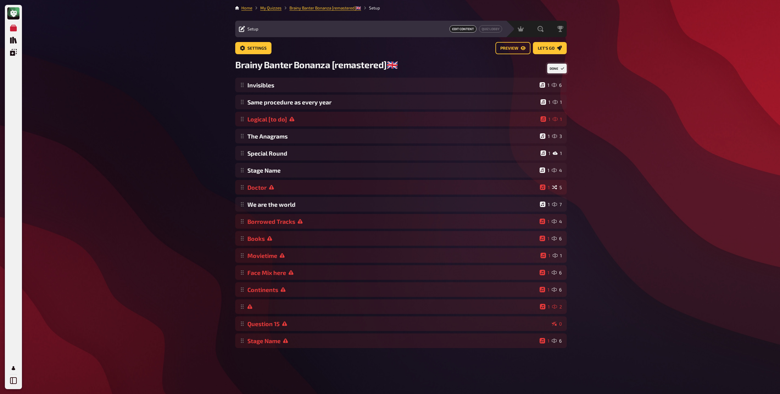
click at [562, 72] on button "Done" at bounding box center [556, 69] width 19 height 10
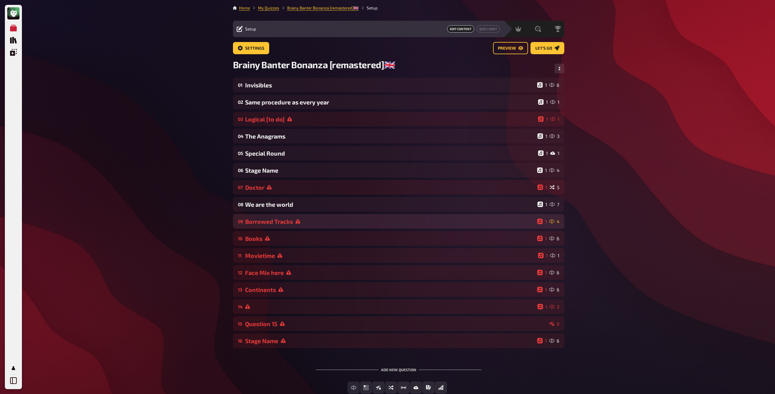
click at [262, 224] on div "Borrowed Tracks" at bounding box center [390, 221] width 290 height 7
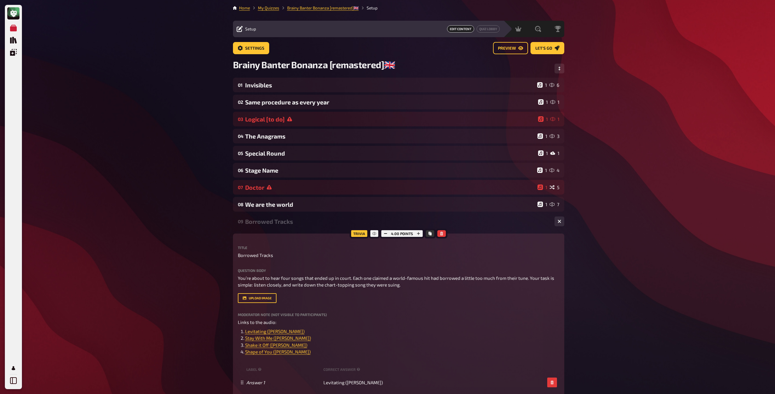
click at [281, 220] on div "Borrowed Tracks" at bounding box center [397, 221] width 305 height 7
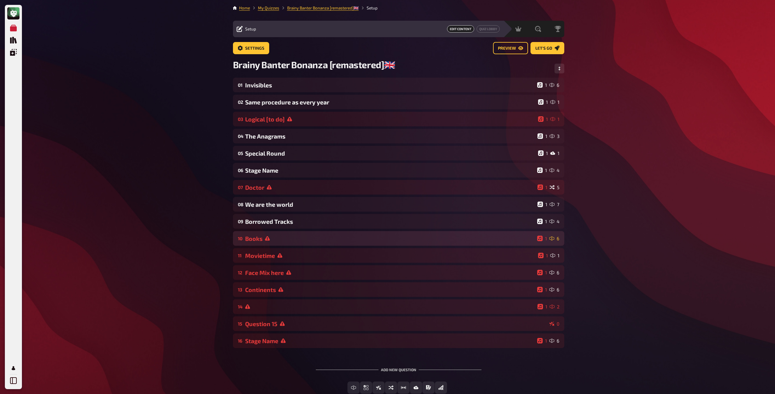
click at [280, 235] on div "10 Books 1 6" at bounding box center [398, 238] width 331 height 15
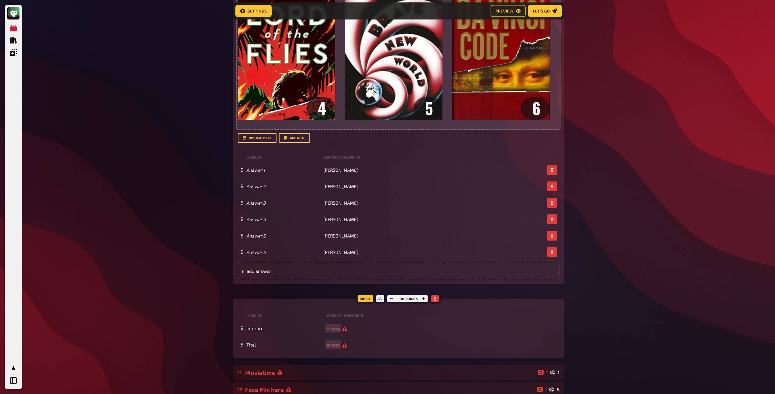
scroll to position [473, 0]
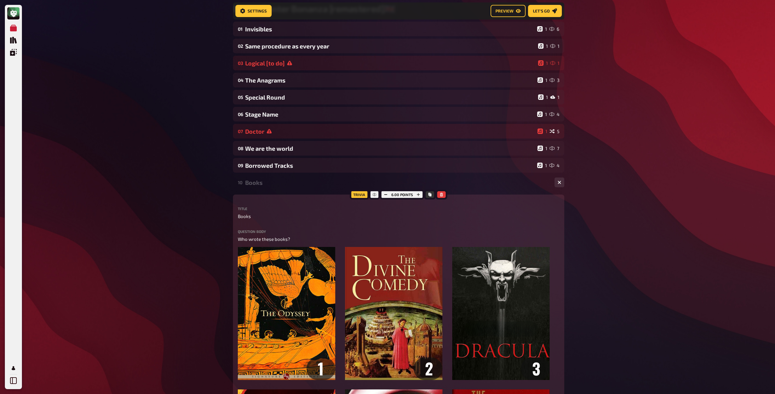
click at [254, 185] on div "Books" at bounding box center [397, 182] width 305 height 7
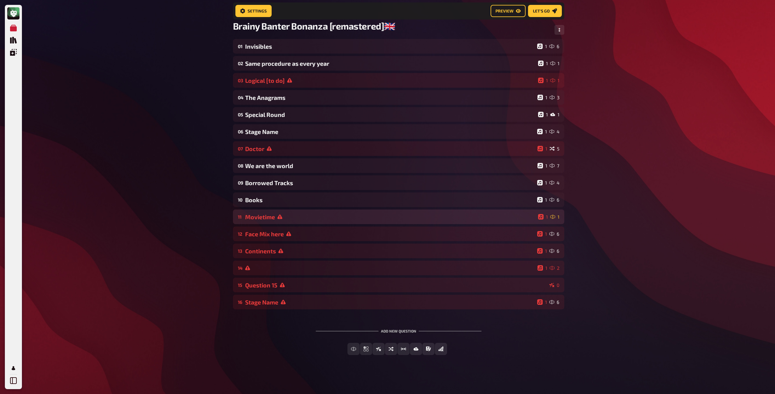
click at [260, 215] on div "Movietime" at bounding box center [390, 217] width 291 height 7
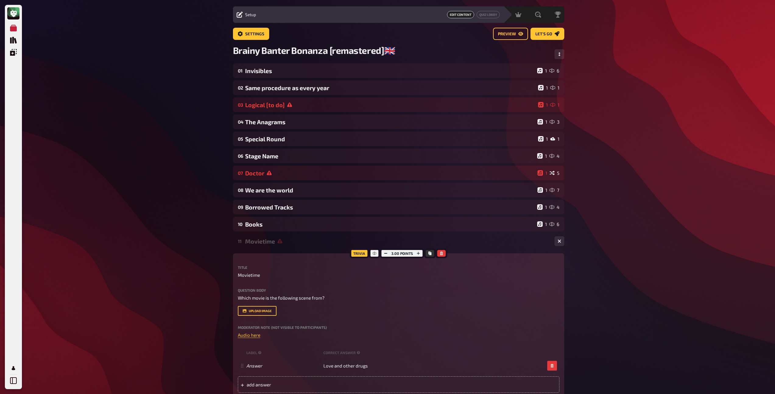
scroll to position [15, 0]
click at [513, 15] on div "Hosting undefined" at bounding box center [502, 14] width 42 height 6
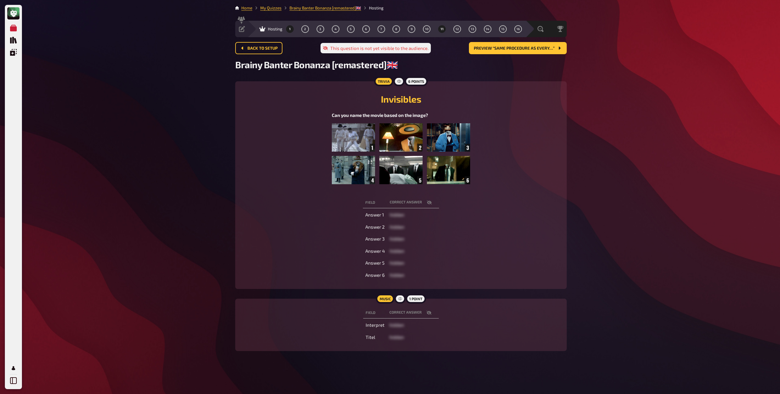
click at [442, 28] on span "11" at bounding box center [441, 28] width 3 height 3
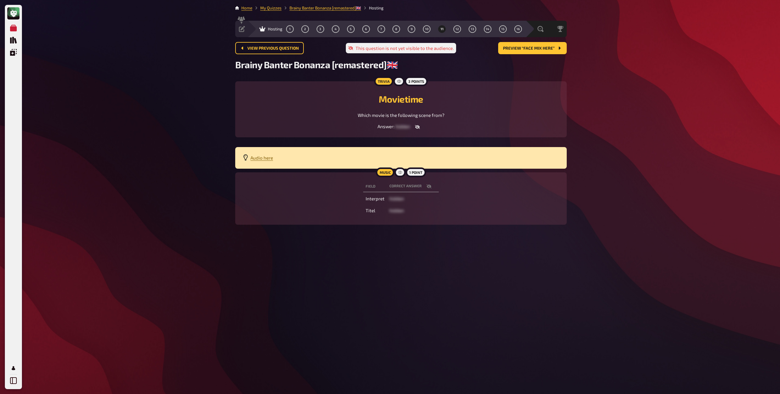
click at [261, 158] on span "Audio here" at bounding box center [261, 157] width 23 height 5
click at [244, 30] on icon at bounding box center [242, 29] width 6 height 6
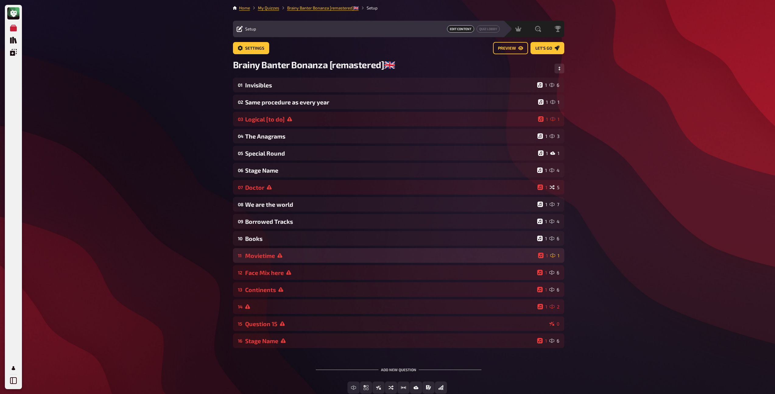
click at [295, 260] on div "11 Movietime 1 1" at bounding box center [398, 255] width 331 height 15
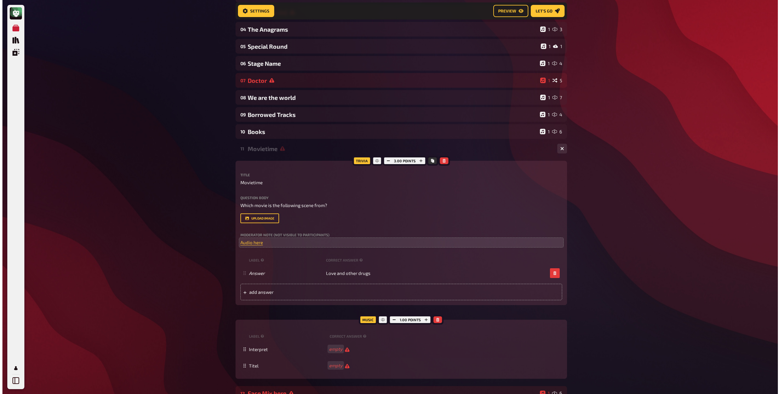
scroll to position [115, 0]
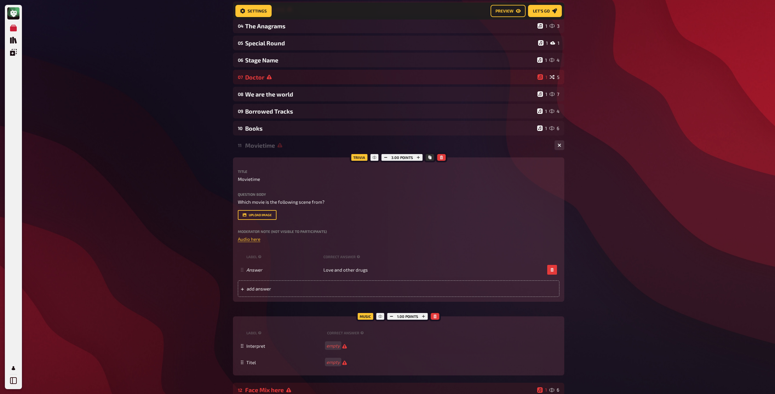
click at [282, 243] on div "Title Movietime Question body Which movie is the following scene from? Drop her…" at bounding box center [399, 233] width 322 height 127
click at [278, 240] on p "﻿ Audio here ﻿" at bounding box center [399, 239] width 322 height 7
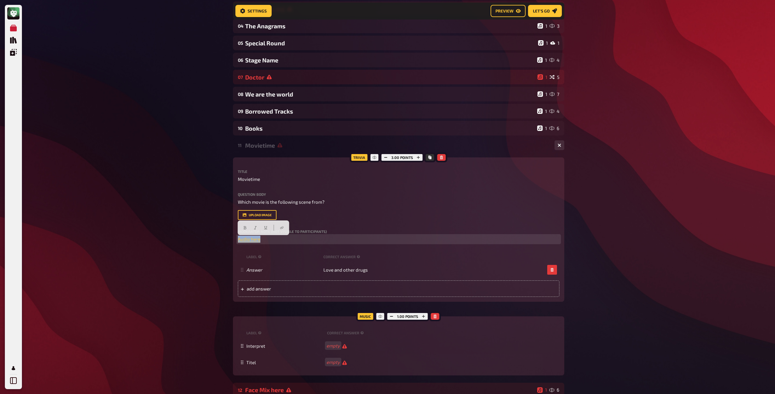
click at [278, 240] on p "﻿ Audio here ﻿" at bounding box center [399, 239] width 322 height 7
click at [280, 228] on icon "button" at bounding box center [282, 228] width 4 height 4
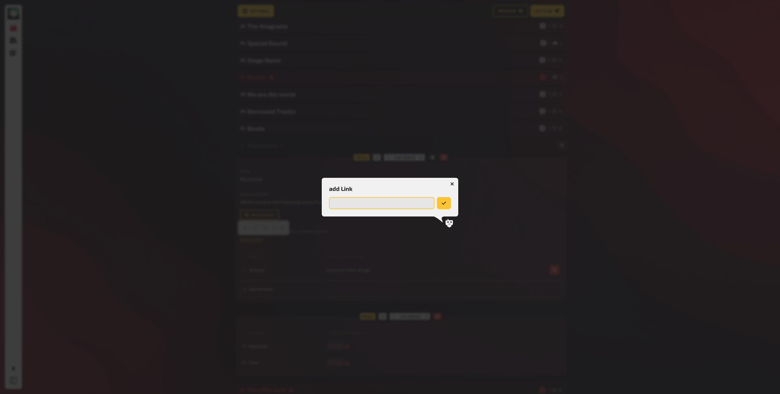
click at [349, 205] on input "url" at bounding box center [381, 203] width 105 height 12
paste input "https://drive.google.com/file/d/1JDGO11r3zBHIzDbJAn3Ne7WLO1YgQLAi/view?usp=driv…"
type input "https://drive.google.com/file/d/1JDGO11r3zBHIzDbJAn3Ne7WLO1YgQLAi/view?usp=driv…"
click at [442, 202] on icon "submit" at bounding box center [444, 203] width 5 height 5
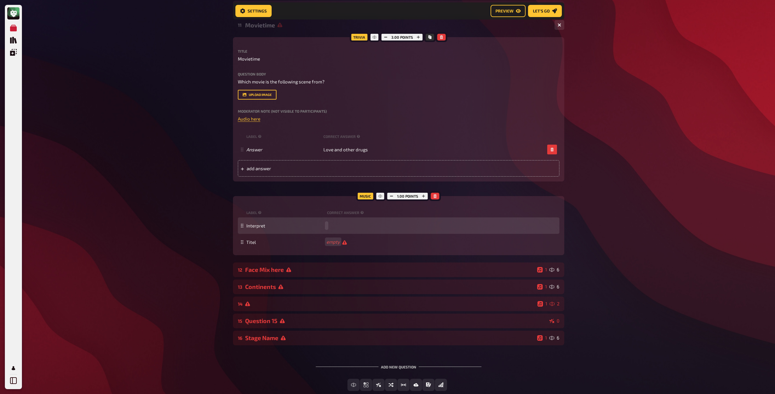
scroll to position [236, 0]
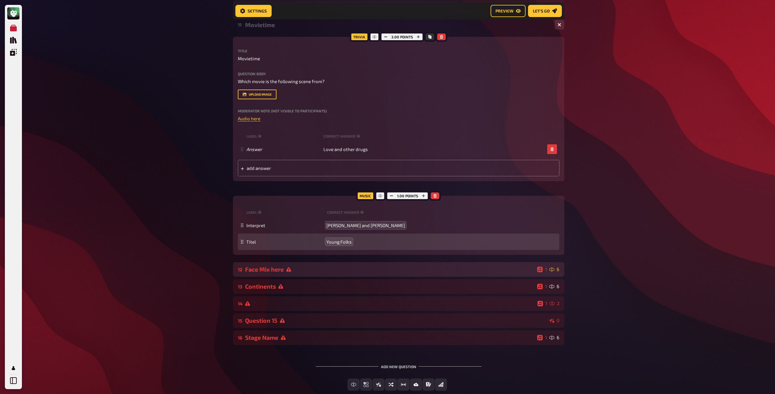
click at [312, 276] on div "12 Face Mix here 1 6" at bounding box center [398, 269] width 331 height 15
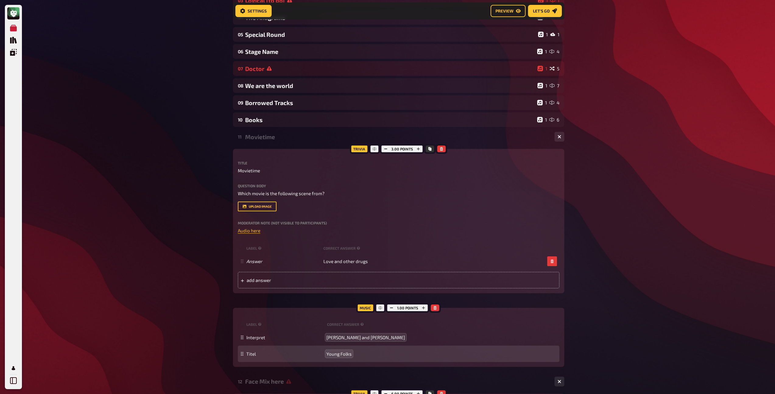
scroll to position [122, 0]
click at [265, 142] on div "11 Movietime 1 1" at bounding box center [398, 138] width 331 height 15
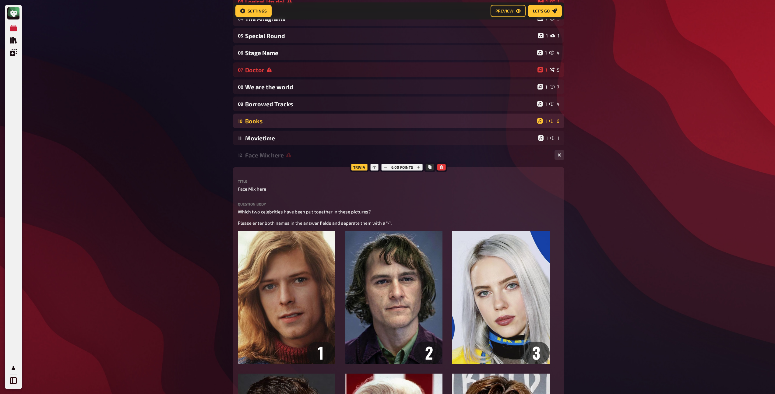
click at [263, 122] on div "Books" at bounding box center [390, 121] width 290 height 7
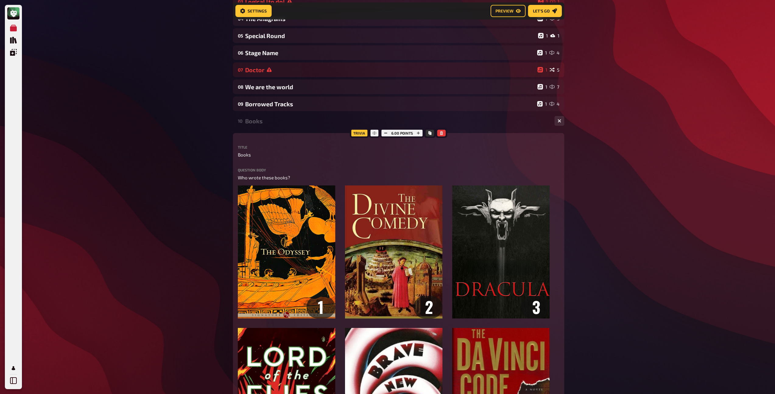
click at [269, 122] on div "Books" at bounding box center [397, 121] width 305 height 7
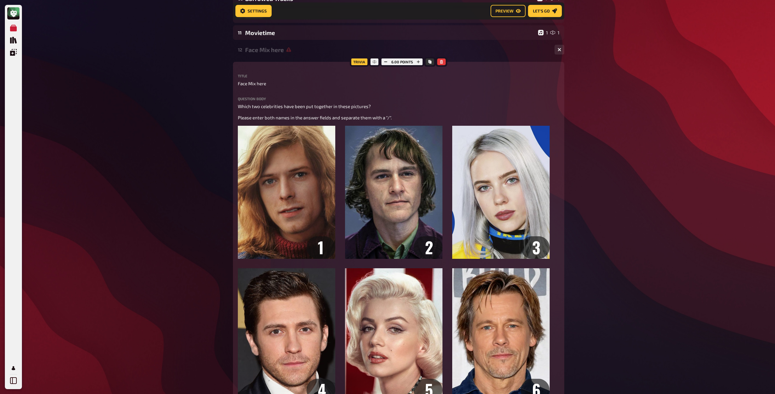
scroll to position [221, 0]
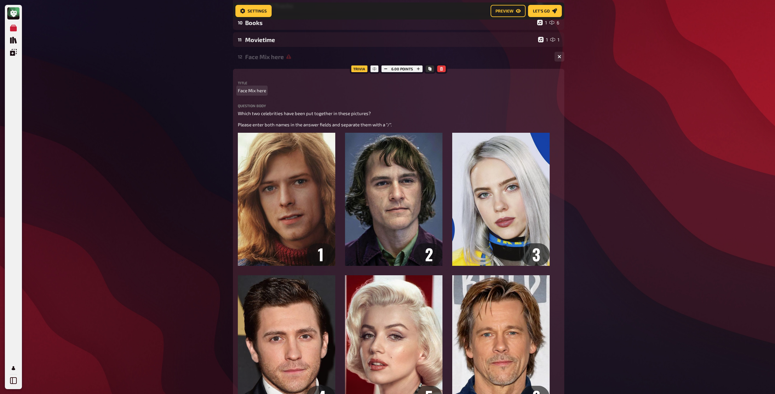
click at [257, 91] on span "Face Mix here" at bounding box center [252, 90] width 28 height 7
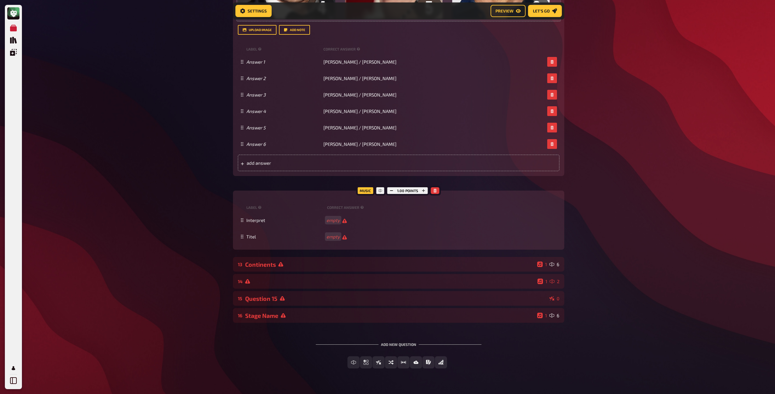
scroll to position [618, 0]
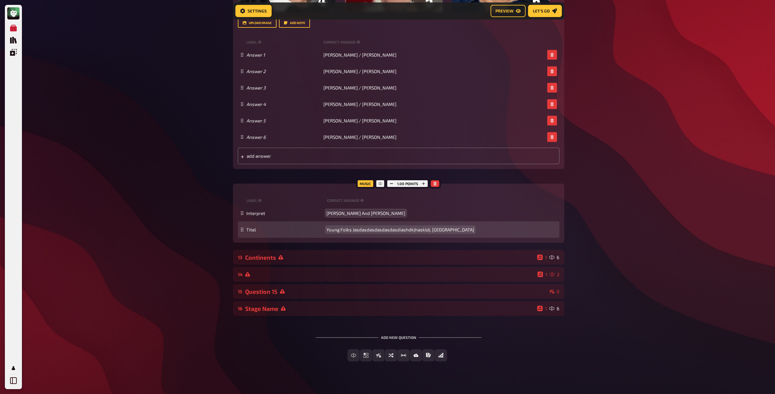
click at [354, 236] on div "Titel Young Folks Jasdasdasdasdasdasdiashdkjhaskldj. öajosdlösajdölsajdfe" at bounding box center [399, 229] width 322 height 16
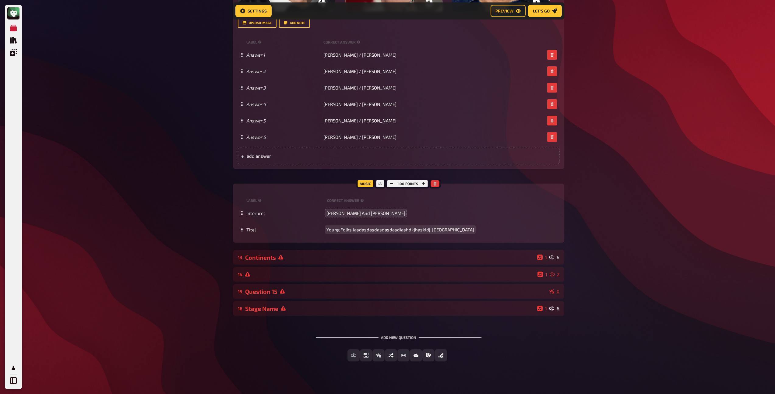
click at [354, 232] on span "Young Folks Jasdasdasdasdasdasdiashdkjhaskldj. öajosdlösajdölsajdfe" at bounding box center [401, 229] width 148 height 5
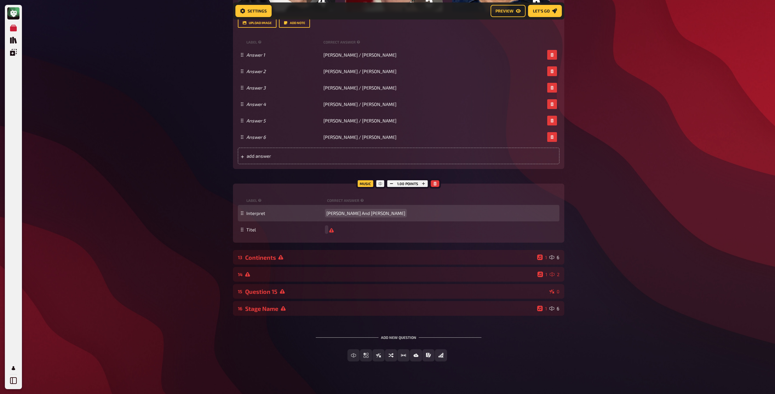
click at [361, 217] on div "Interpret Peter John And Björn" at bounding box center [399, 213] width 322 height 16
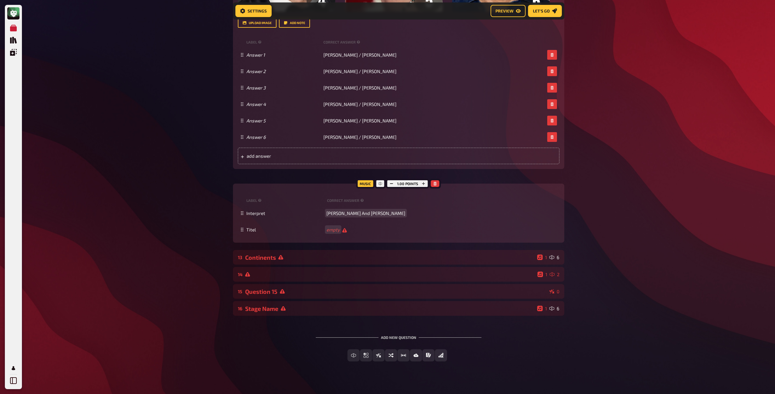
click at [360, 216] on span "Peter John And Björn" at bounding box center [366, 212] width 79 height 5
click at [359, 215] on span "Peter John And Björn" at bounding box center [366, 212] width 79 height 5
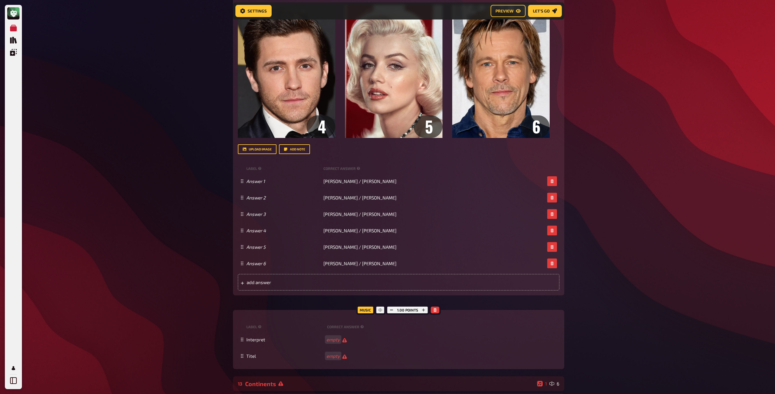
scroll to position [574, 0]
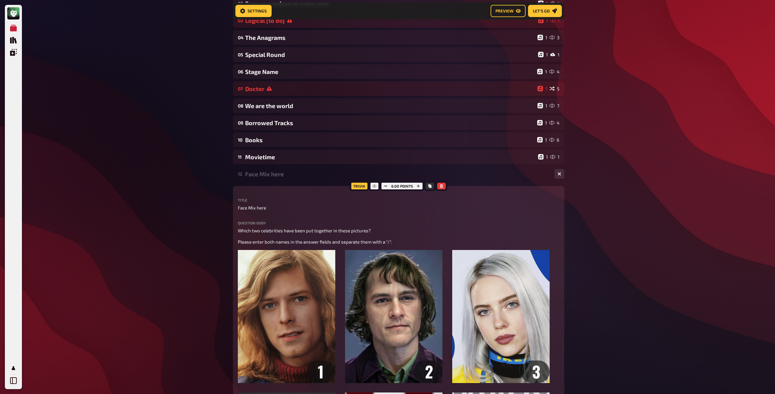
click at [274, 174] on div "Face Mix here" at bounding box center [397, 174] width 305 height 7
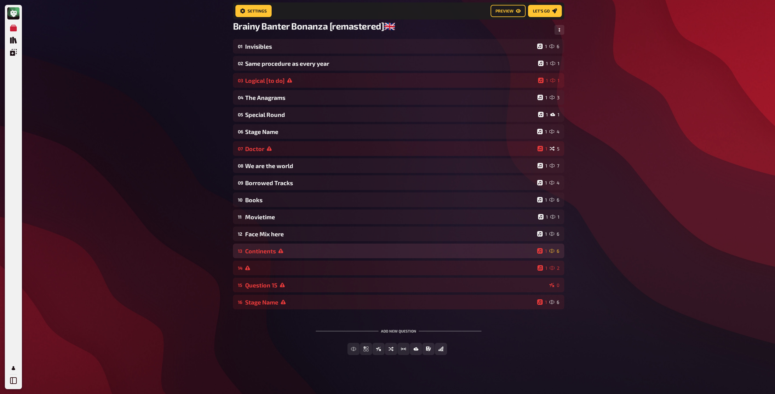
click at [268, 250] on div "Continents" at bounding box center [390, 251] width 290 height 7
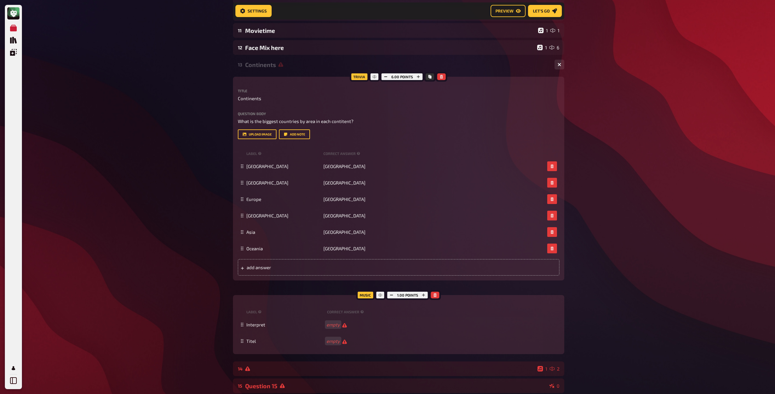
scroll to position [232, 0]
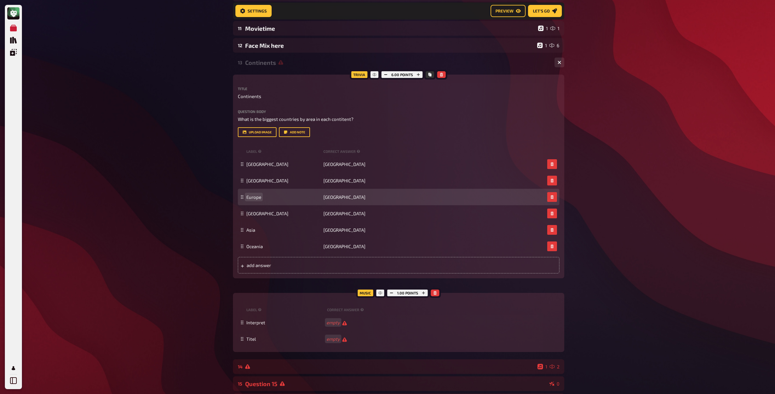
click at [261, 196] on span "Europe" at bounding box center [283, 196] width 75 height 5
click at [342, 197] on span "Russia" at bounding box center [363, 196] width 42 height 5
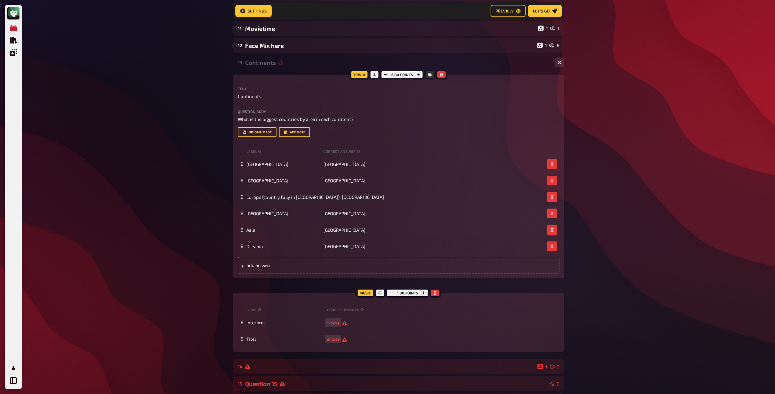
click at [272, 64] on div "Continents" at bounding box center [397, 62] width 305 height 7
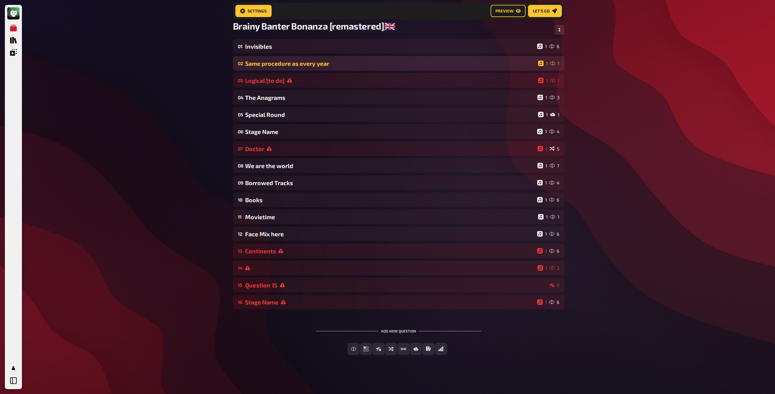
scroll to position [44, 0]
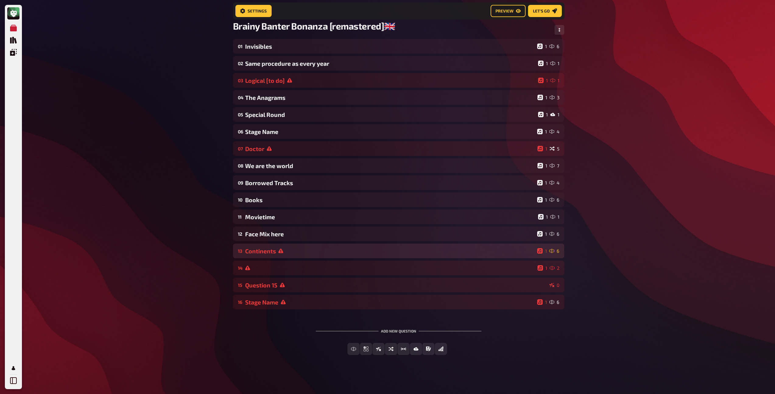
click at [265, 251] on div "Continents" at bounding box center [390, 251] width 290 height 7
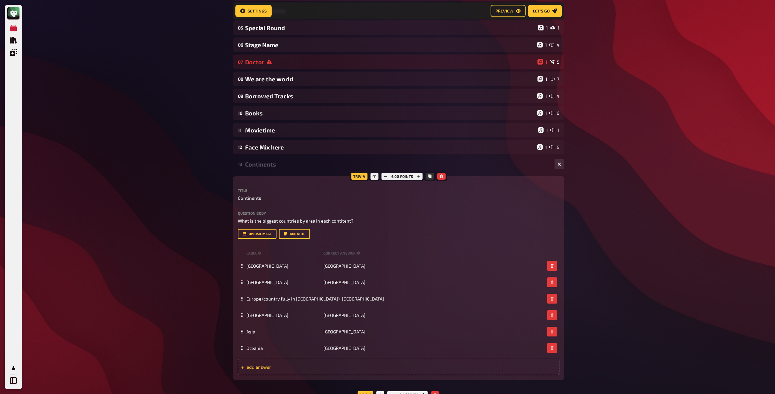
scroll to position [92, 0]
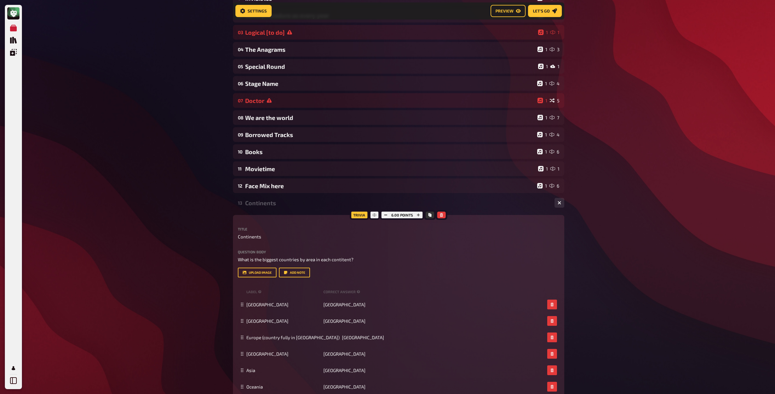
click at [269, 206] on div "Continents" at bounding box center [397, 203] width 305 height 7
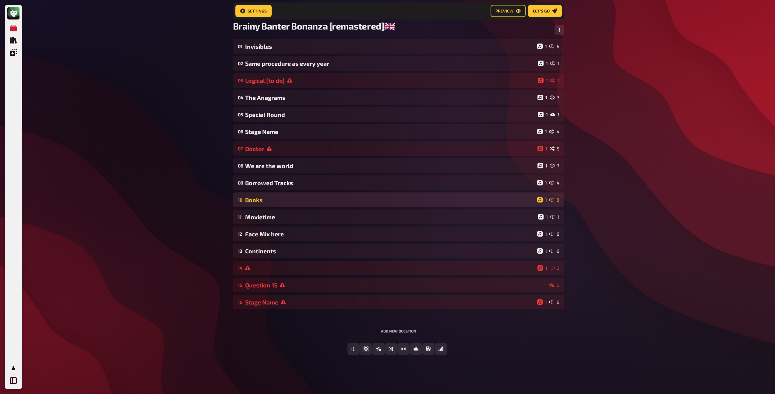
scroll to position [44, 0]
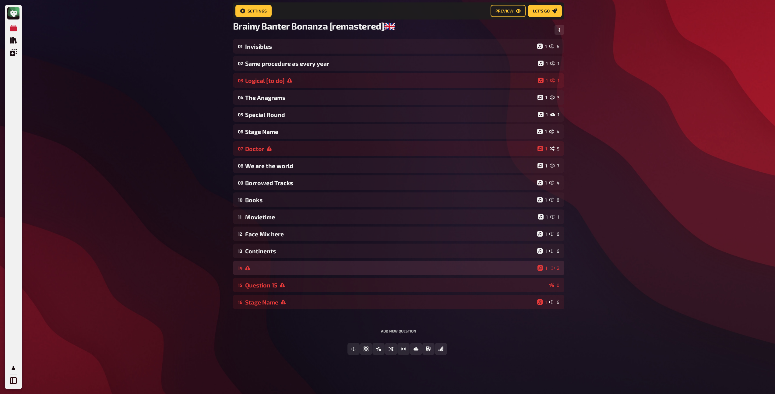
click at [283, 270] on div at bounding box center [390, 268] width 290 height 5
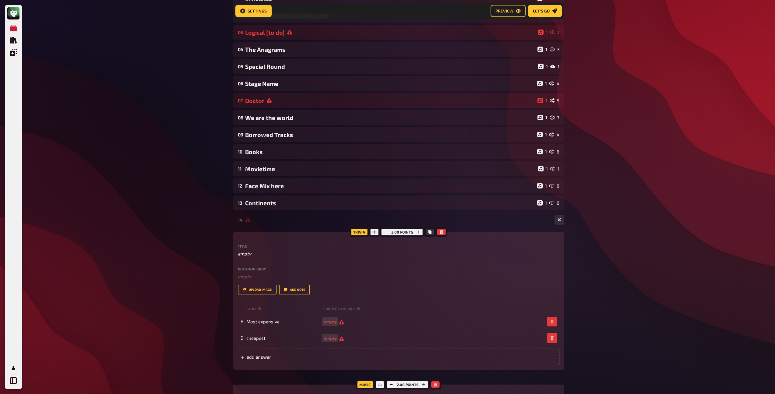
click at [267, 224] on div "14 1 2" at bounding box center [398, 220] width 331 height 15
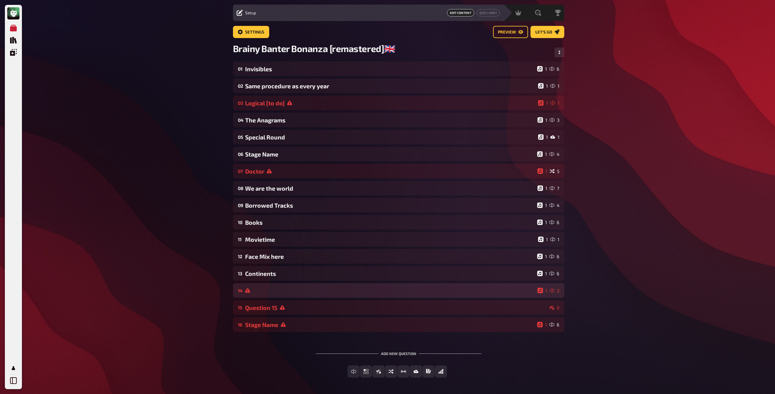
scroll to position [1, 0]
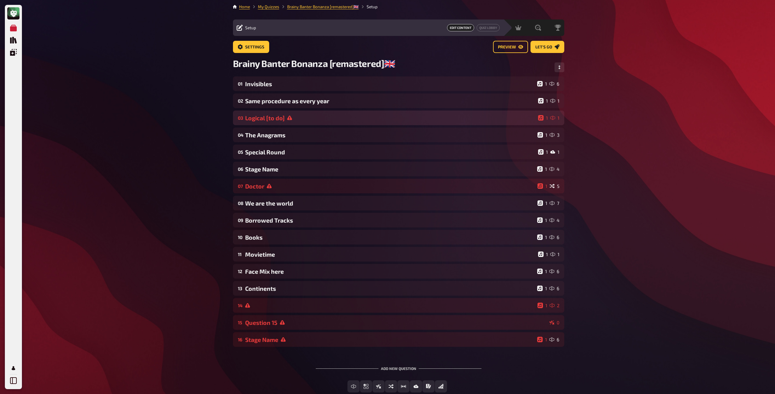
click at [290, 119] on icon at bounding box center [289, 118] width 5 height 5
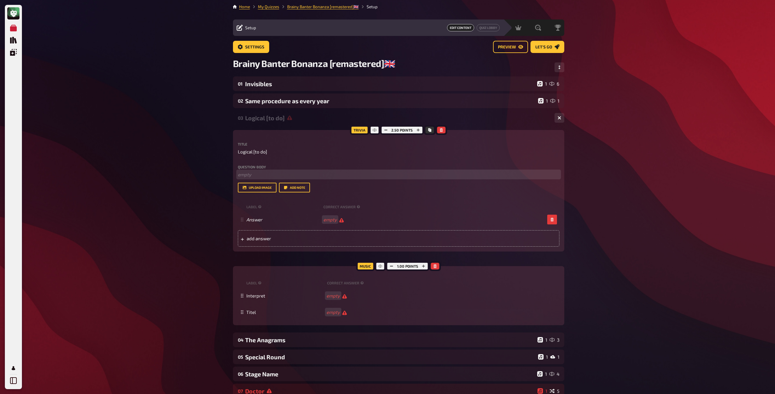
click at [257, 175] on p "﻿ empty" at bounding box center [399, 174] width 322 height 7
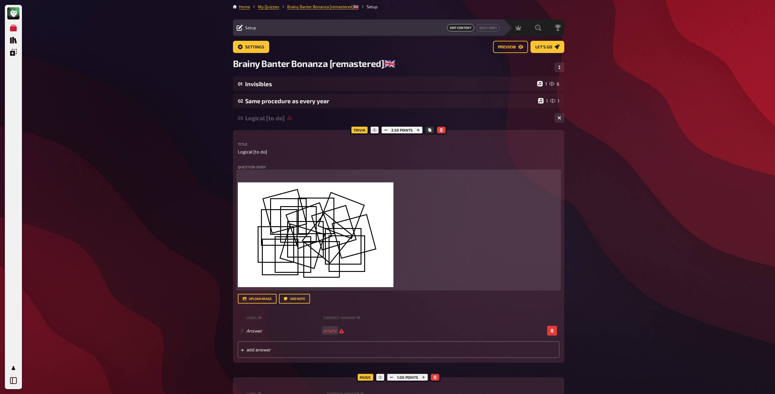
click at [290, 177] on p "﻿" at bounding box center [399, 174] width 322 height 7
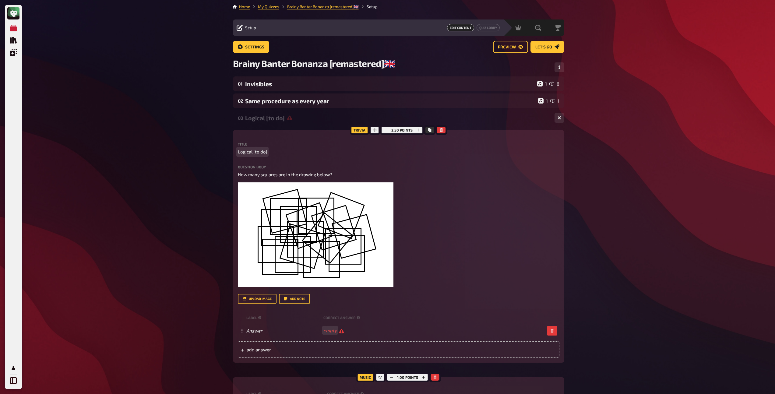
click at [265, 154] on span "Logical [to do]" at bounding box center [252, 151] width 29 height 7
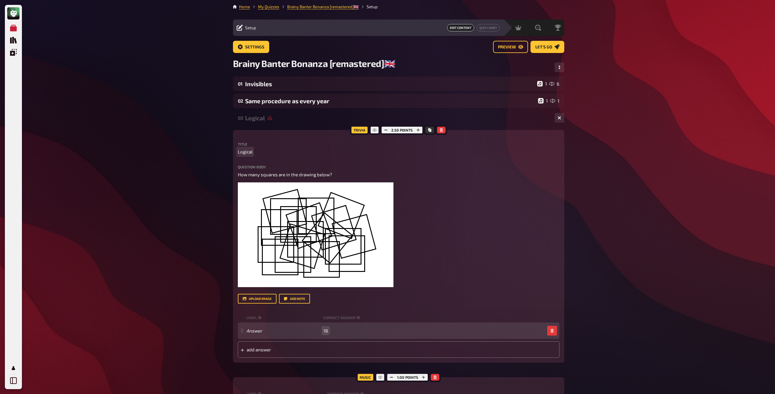
click at [242, 155] on span "Logical" at bounding box center [245, 151] width 15 height 7
click at [296, 121] on div "The Logical goes Crazy" at bounding box center [397, 118] width 305 height 7
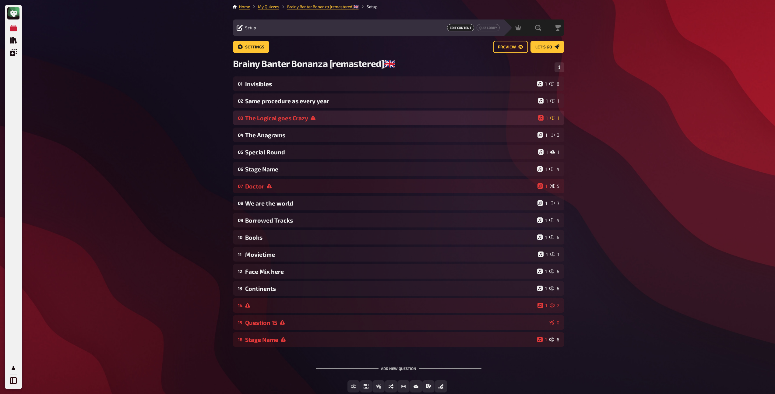
click at [279, 117] on div "The Logical goes Crazy" at bounding box center [390, 118] width 291 height 7
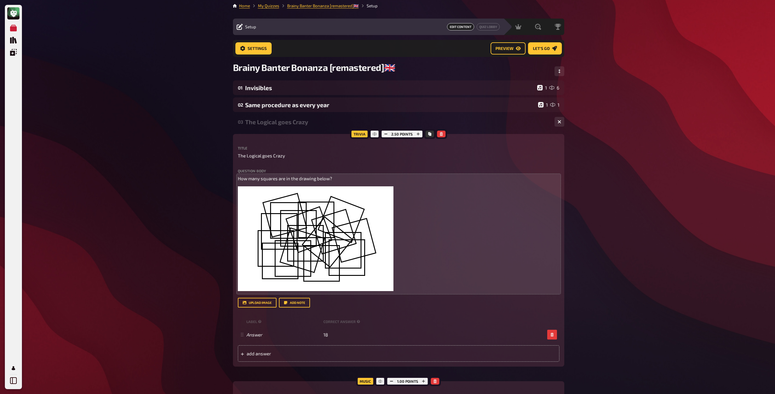
scroll to position [0, 0]
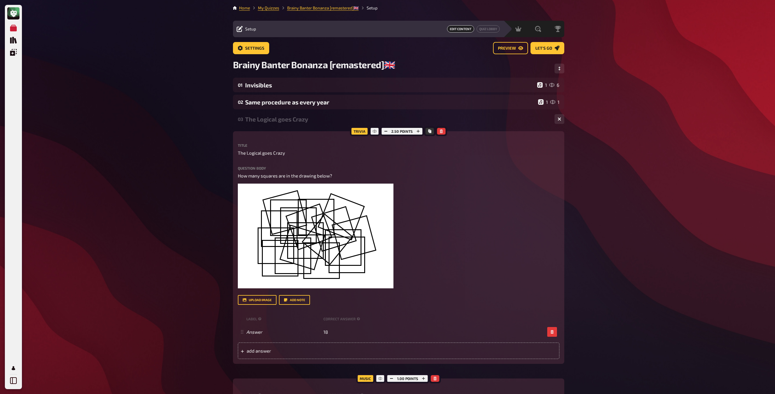
click at [272, 120] on div "The Logical goes Crazy" at bounding box center [397, 119] width 305 height 7
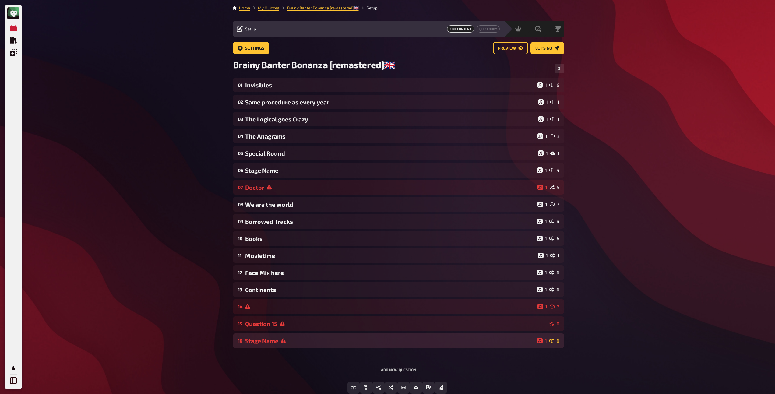
click at [380, 337] on div "16 Stage Name 1 6" at bounding box center [398, 341] width 331 height 15
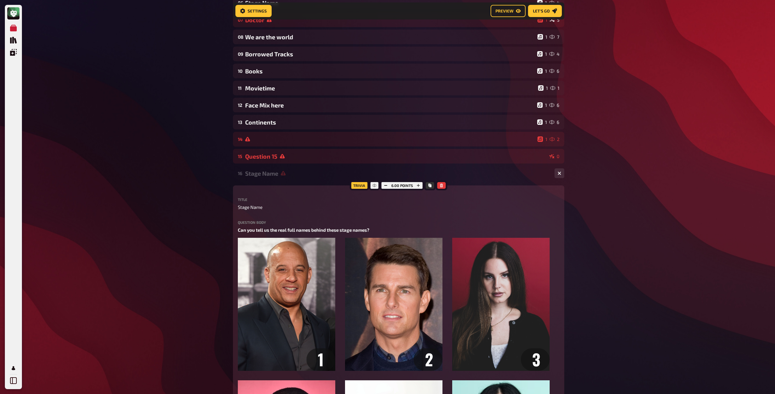
scroll to position [173, 0]
click at [444, 187] on button "button" at bounding box center [441, 185] width 9 height 7
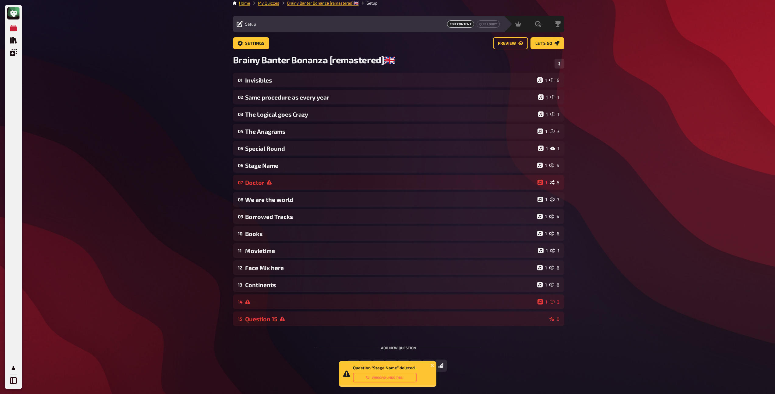
scroll to position [0, 0]
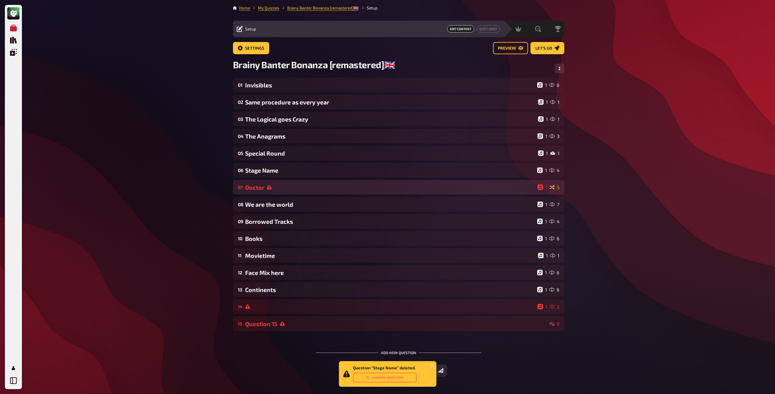
click at [311, 191] on div "Doctor" at bounding box center [390, 187] width 290 height 7
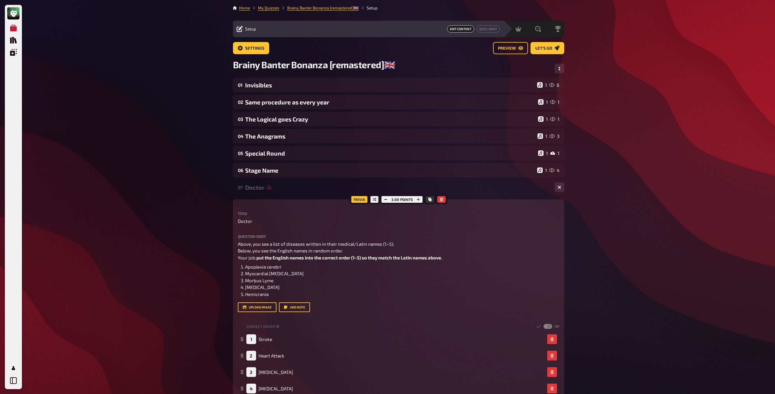
click at [250, 192] on div "07 Doctor 1 5" at bounding box center [398, 187] width 331 height 15
